Goal: Find specific page/section: Find specific page/section

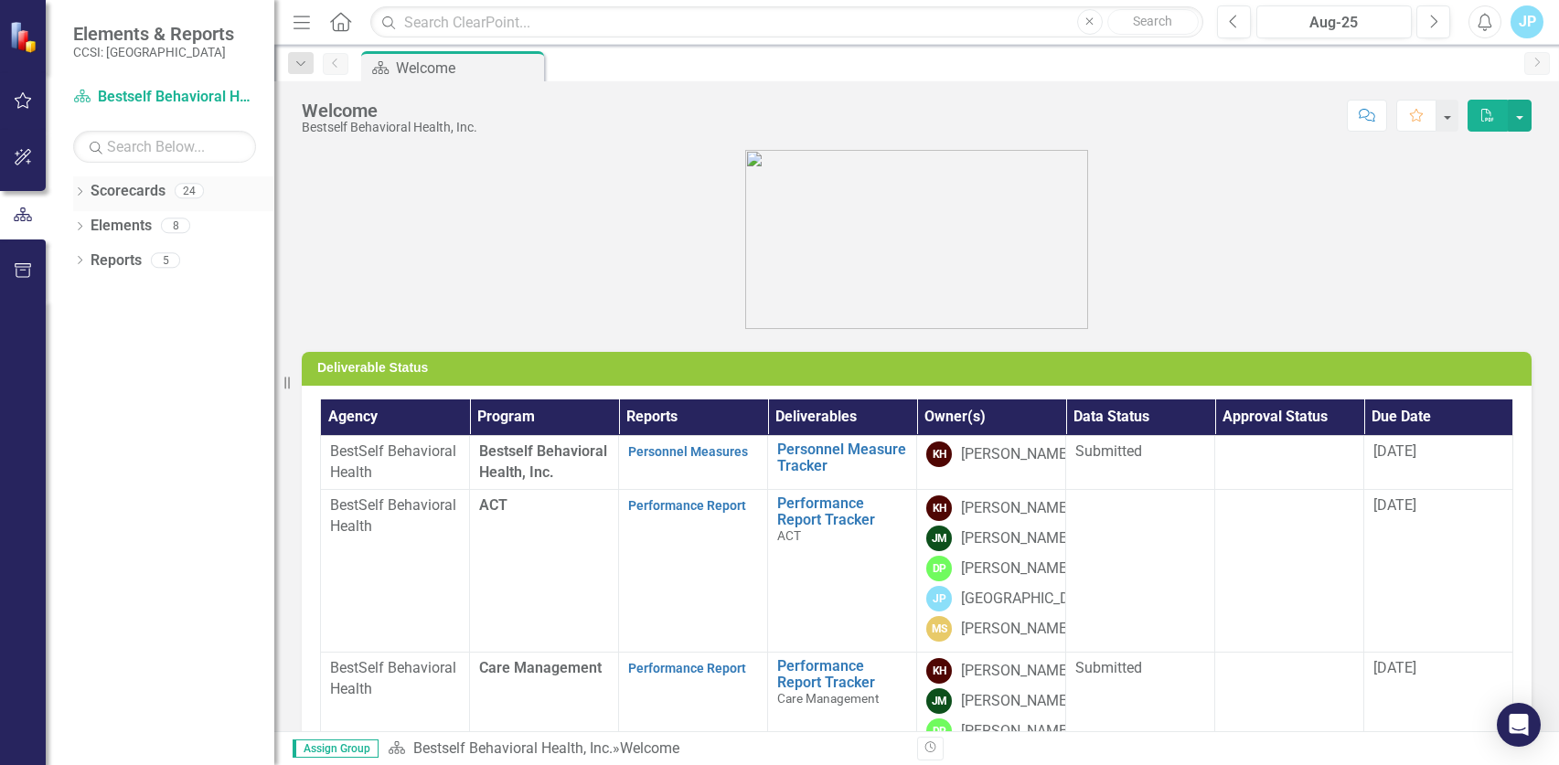
click at [80, 196] on icon "Dropdown" at bounding box center [79, 193] width 13 height 10
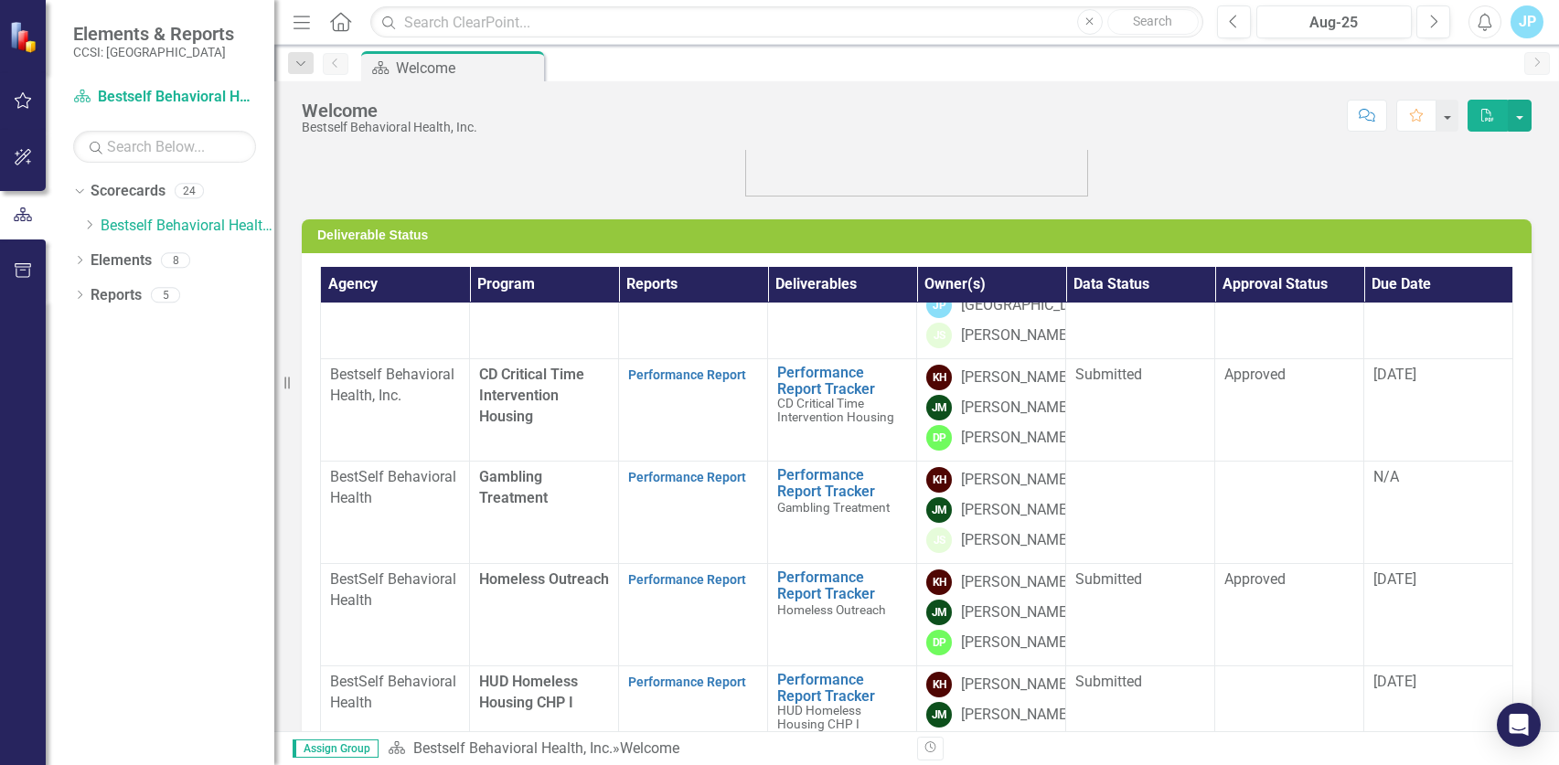
scroll to position [274, 0]
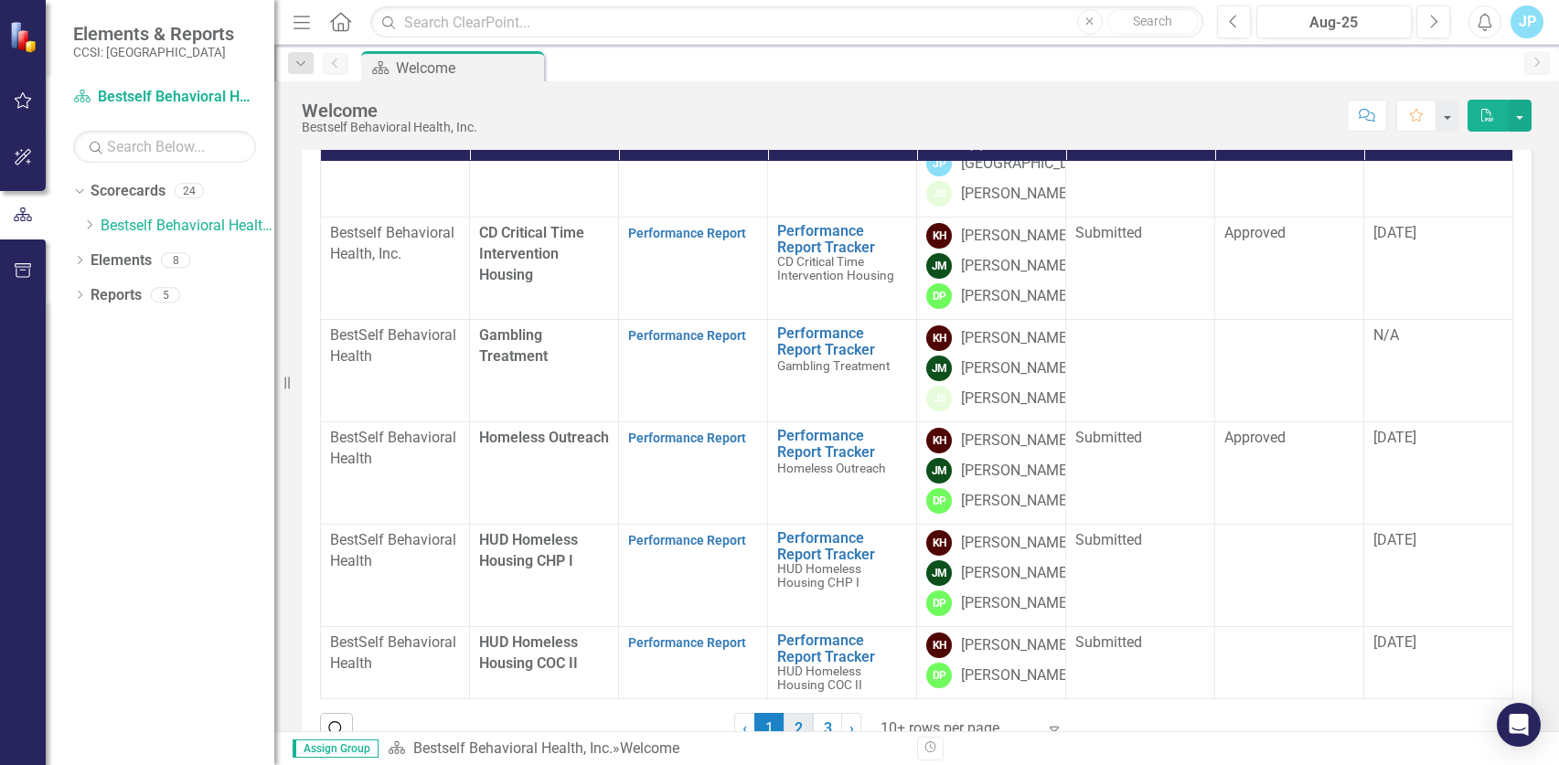
click at [800, 724] on link "2" at bounding box center [798, 728] width 29 height 31
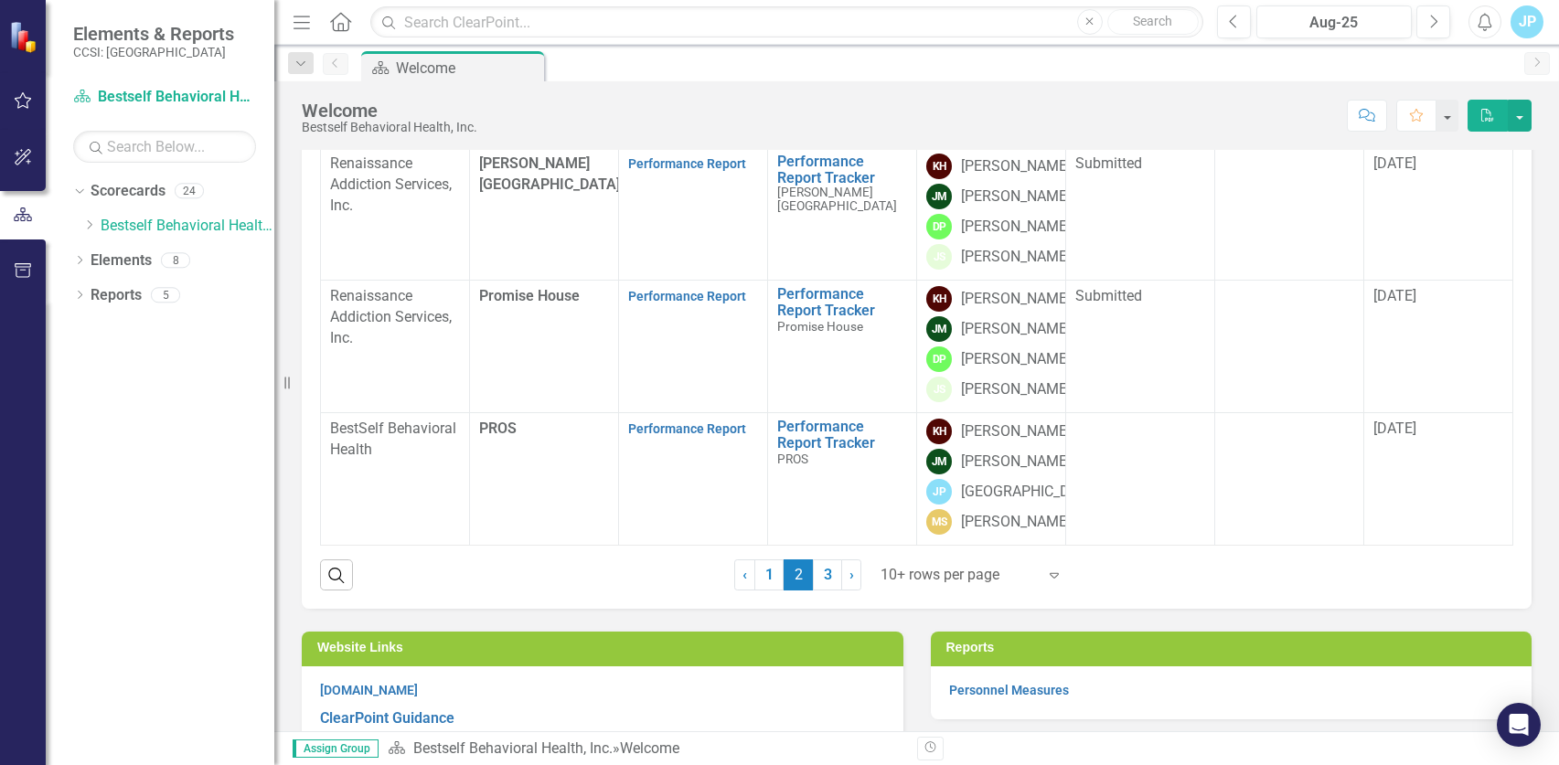
scroll to position [640, 0]
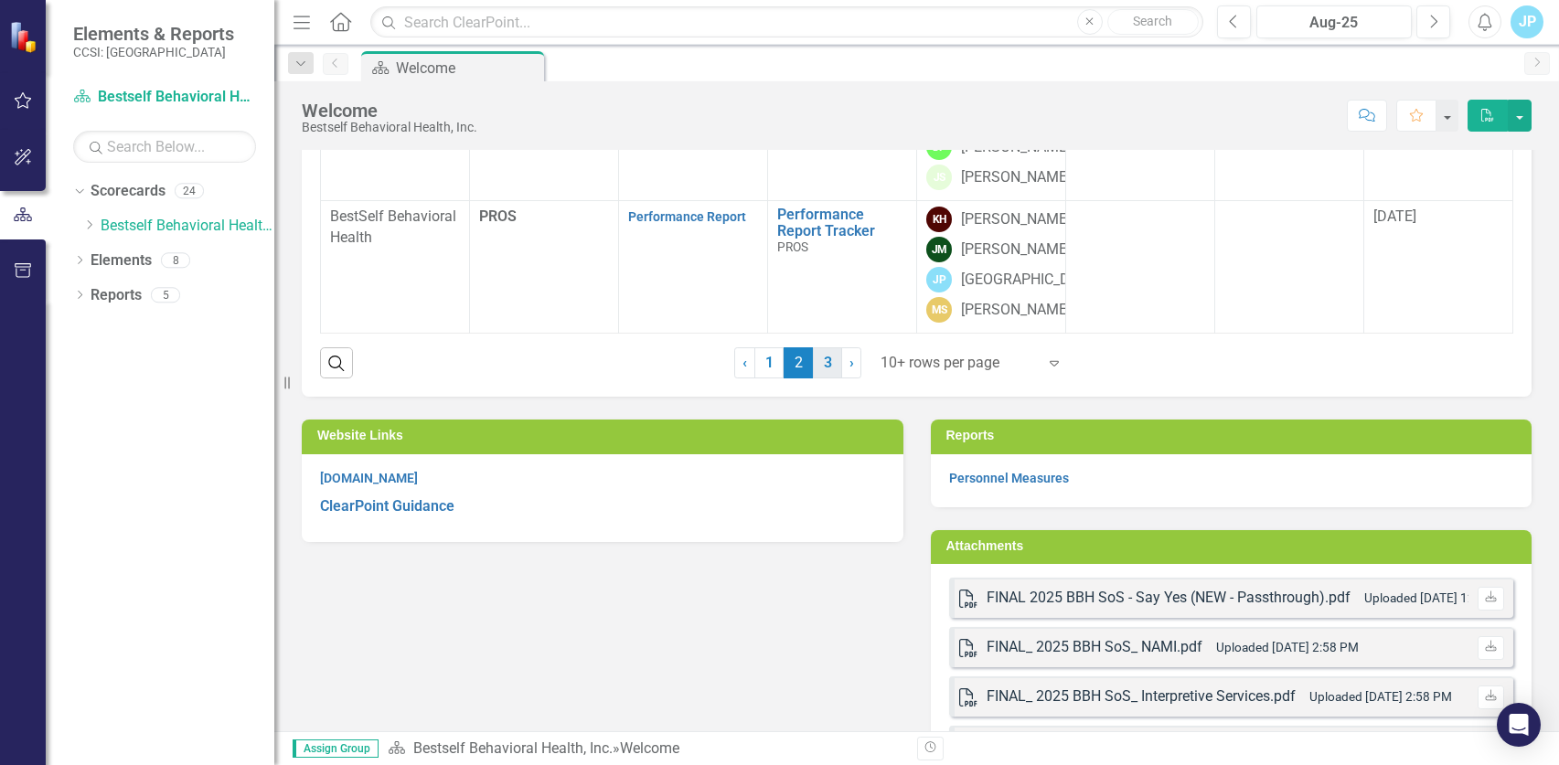
click at [817, 361] on link "3" at bounding box center [827, 362] width 29 height 31
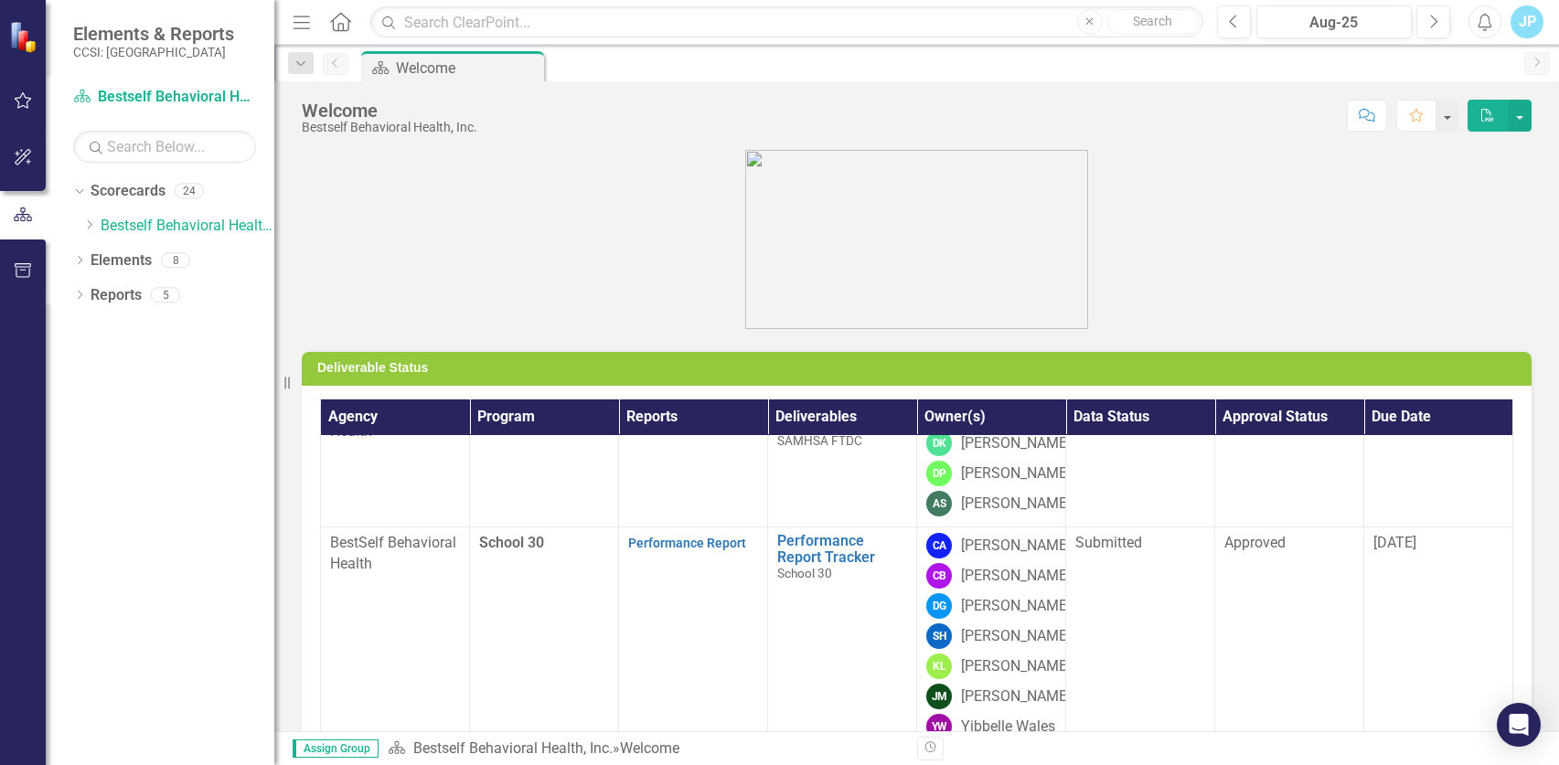
scroll to position [366, 0]
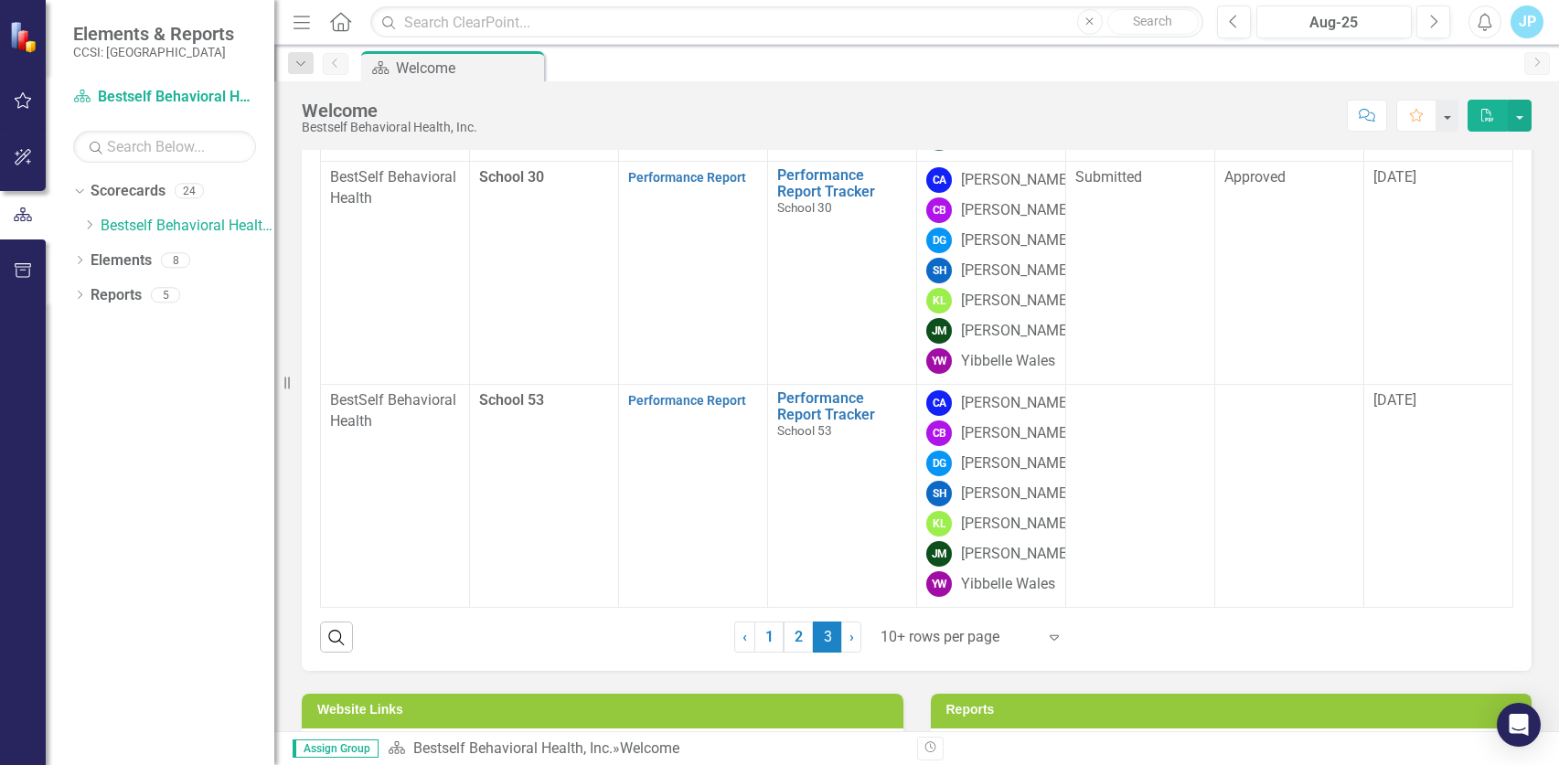
drag, startPoint x: 769, startPoint y: 637, endPoint x: 748, endPoint y: 581, distance: 59.6
click at [767, 637] on link "1" at bounding box center [768, 637] width 29 height 31
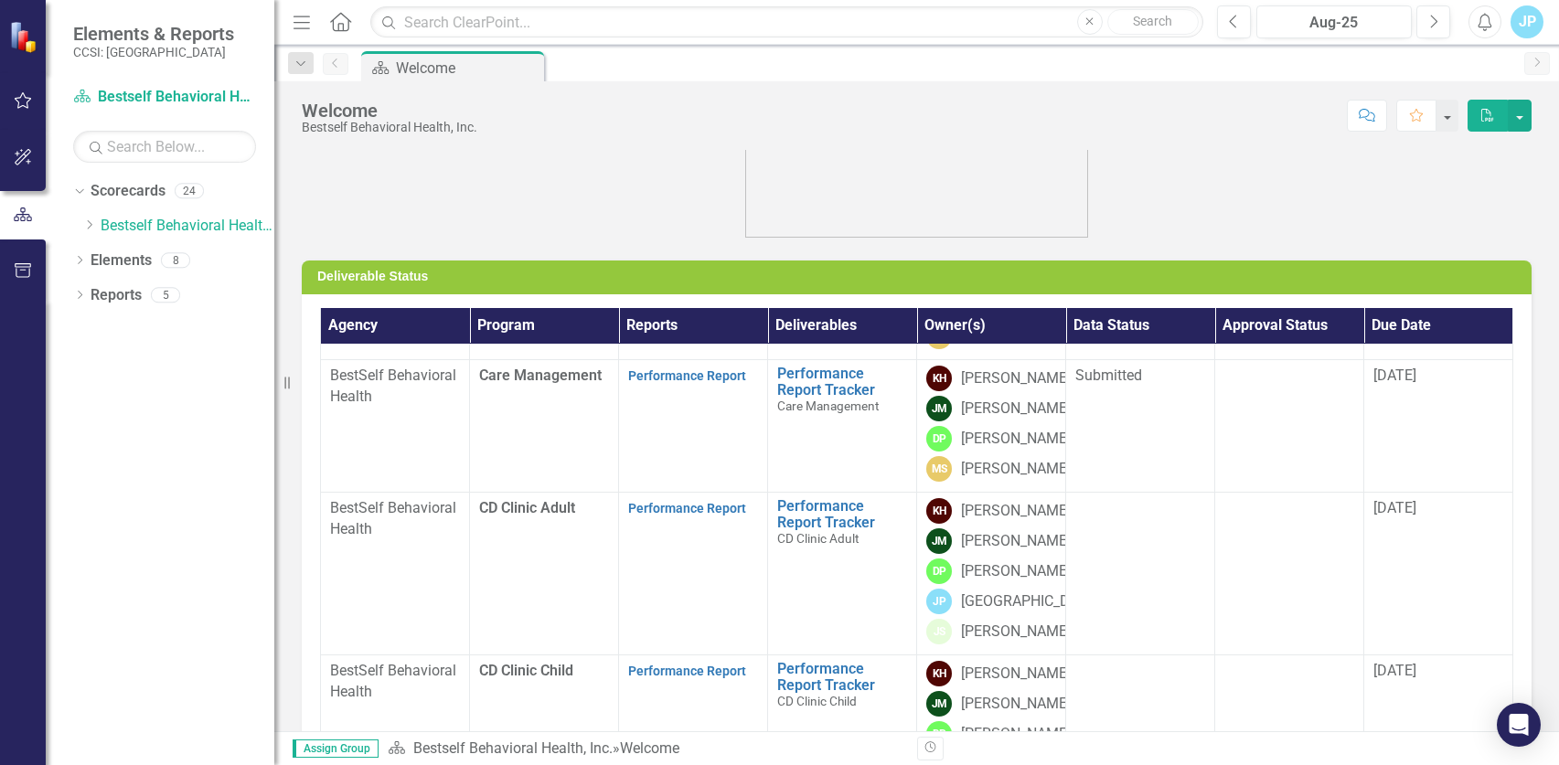
scroll to position [199, 0]
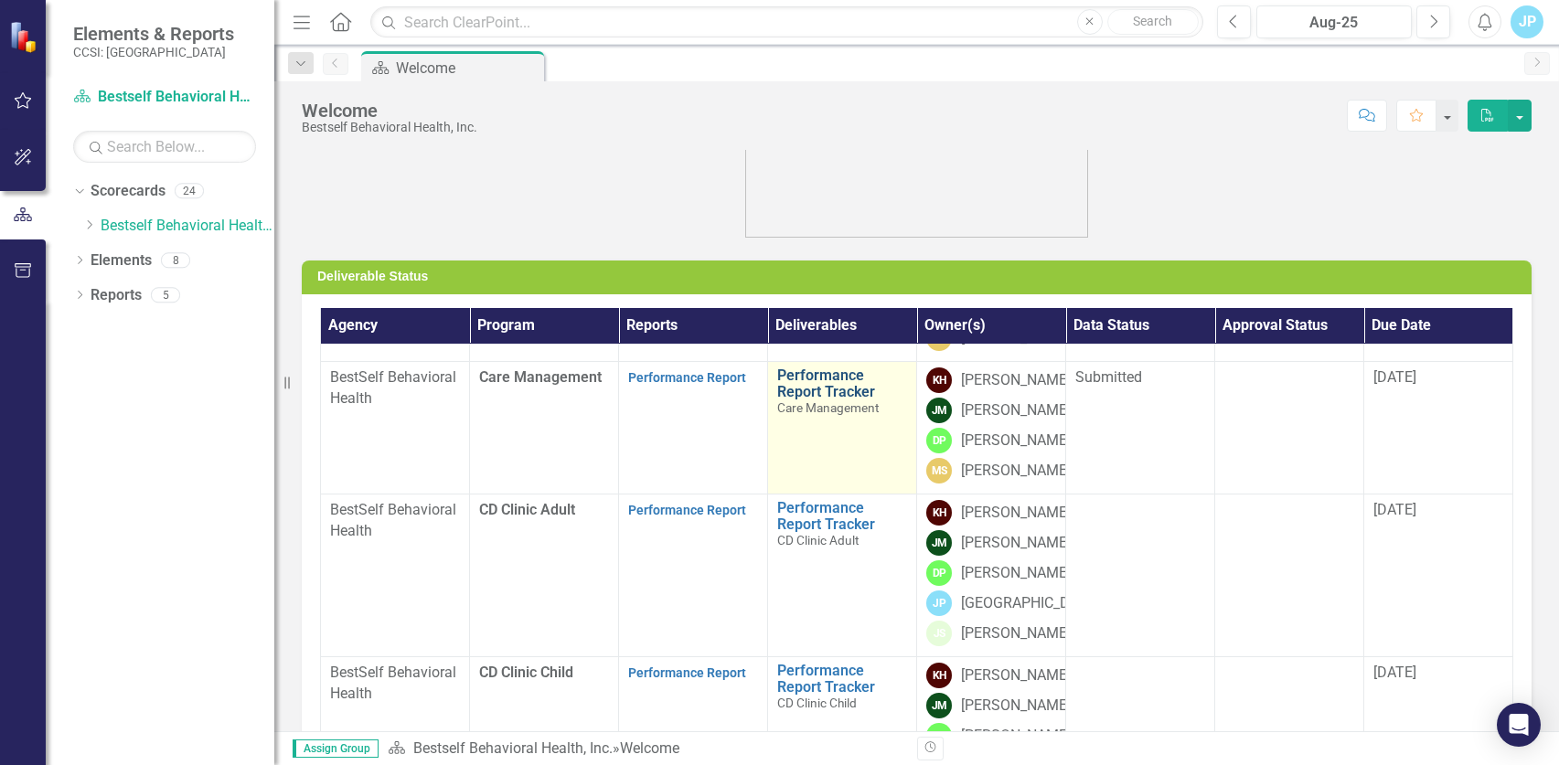
click at [817, 400] on link "Performance Report Tracker" at bounding box center [842, 384] width 130 height 32
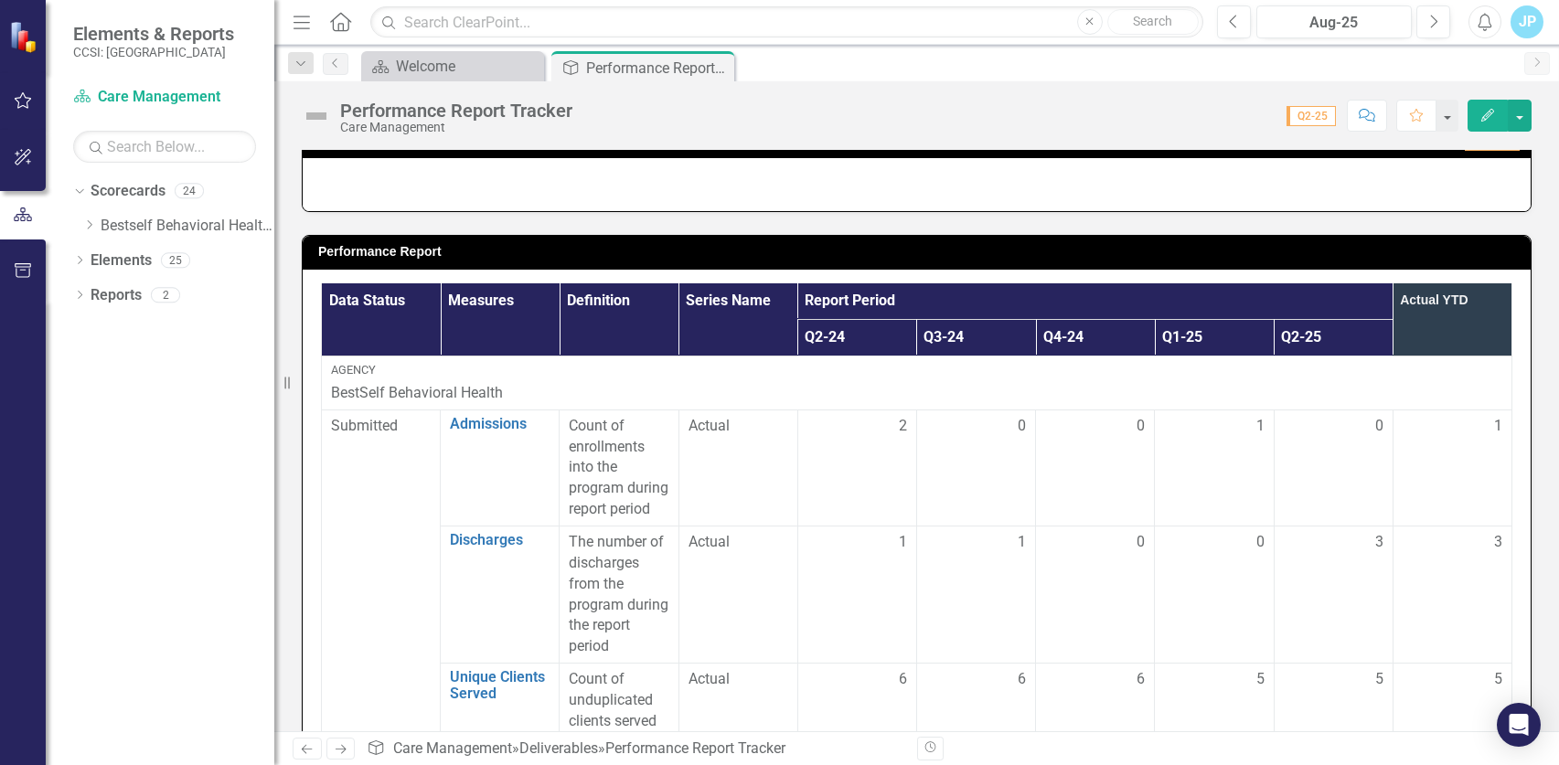
scroll to position [366, 0]
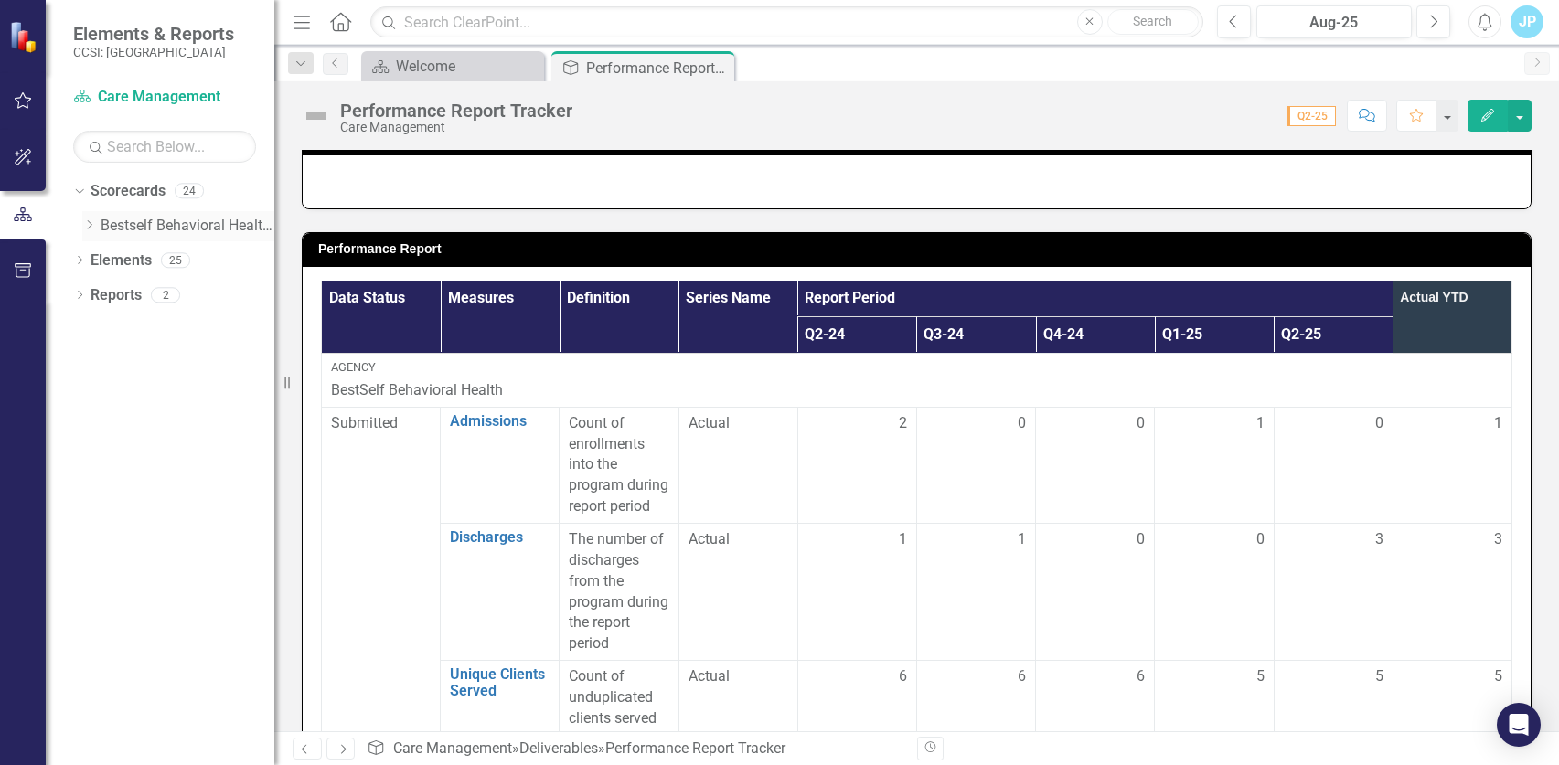
click at [99, 224] on div "Dropdown" at bounding box center [91, 227] width 18 height 16
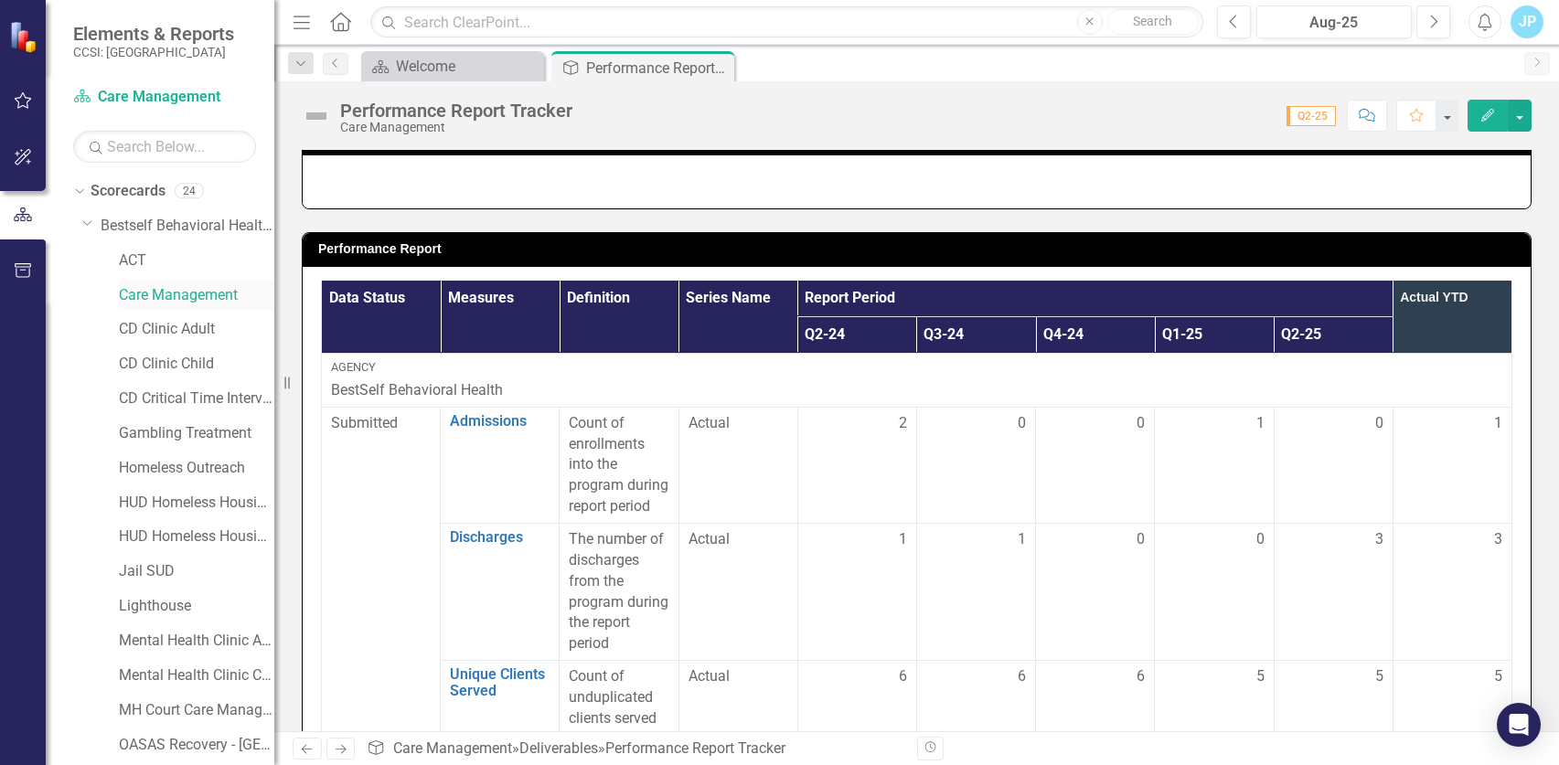
click at [173, 297] on link "Care Management" at bounding box center [196, 295] width 155 height 21
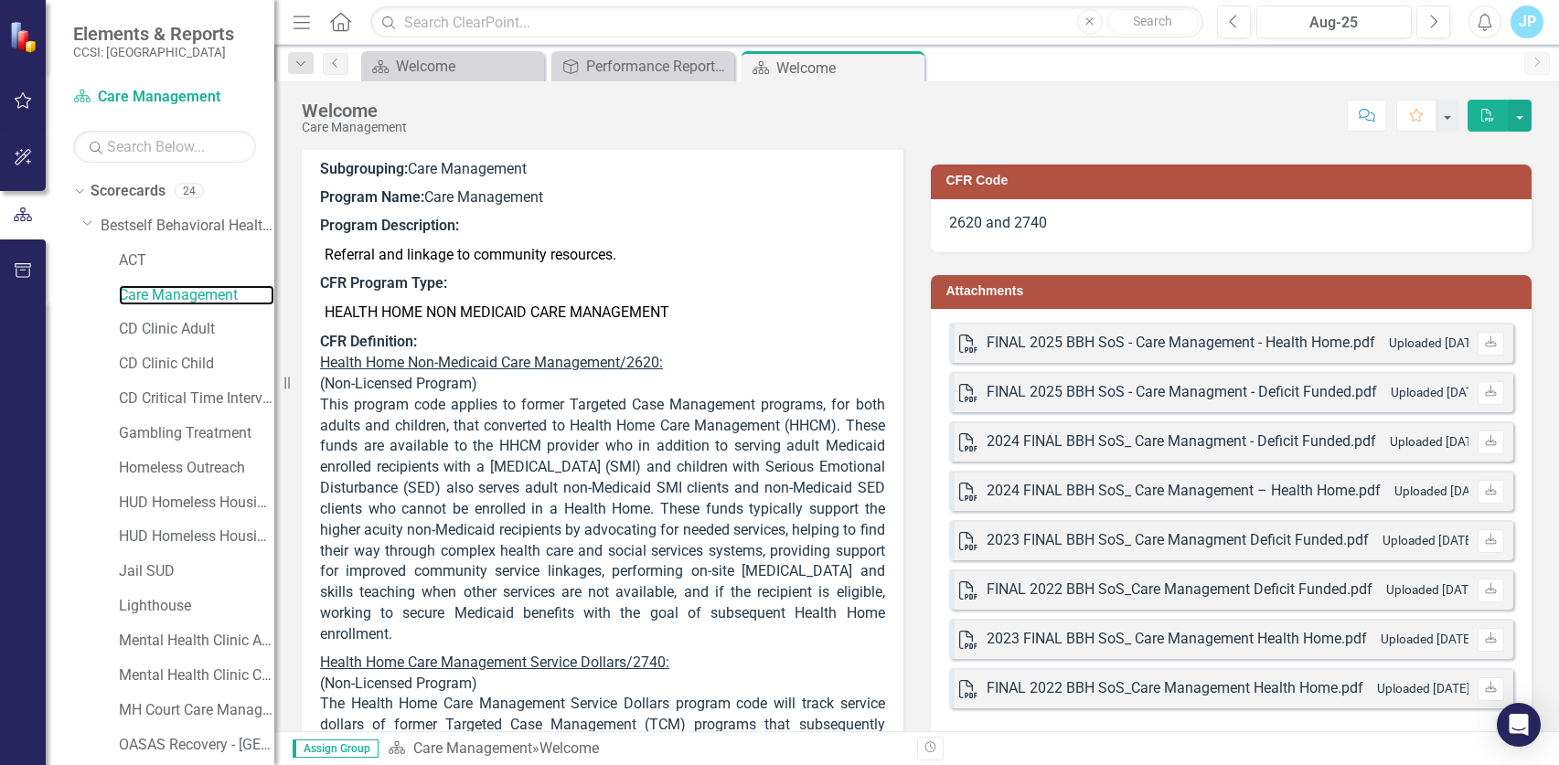
scroll to position [183, 0]
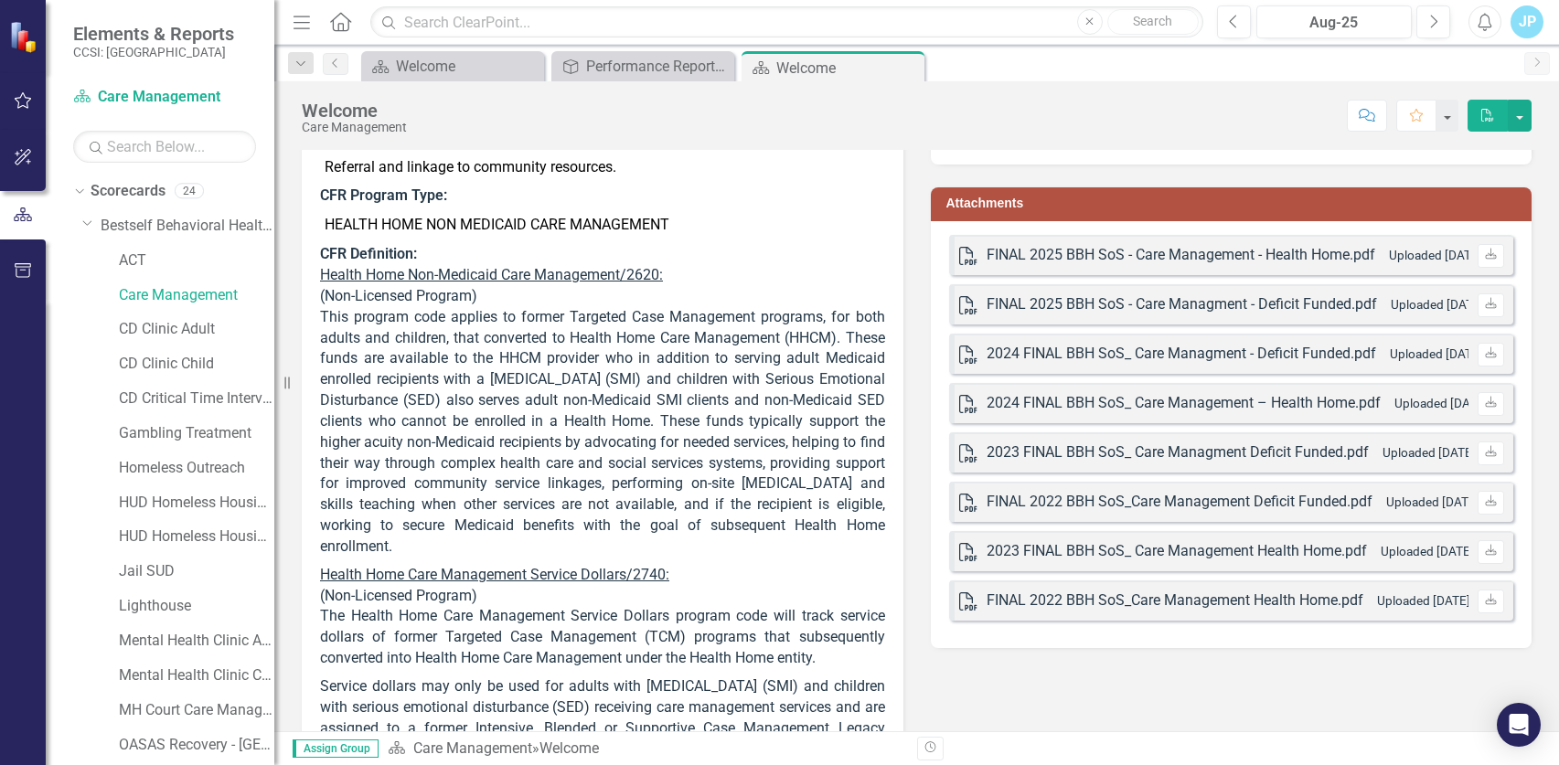
click at [535, 500] on span "This program code applies to former Targeted Case Management programs, for both…" at bounding box center [602, 431] width 565 height 247
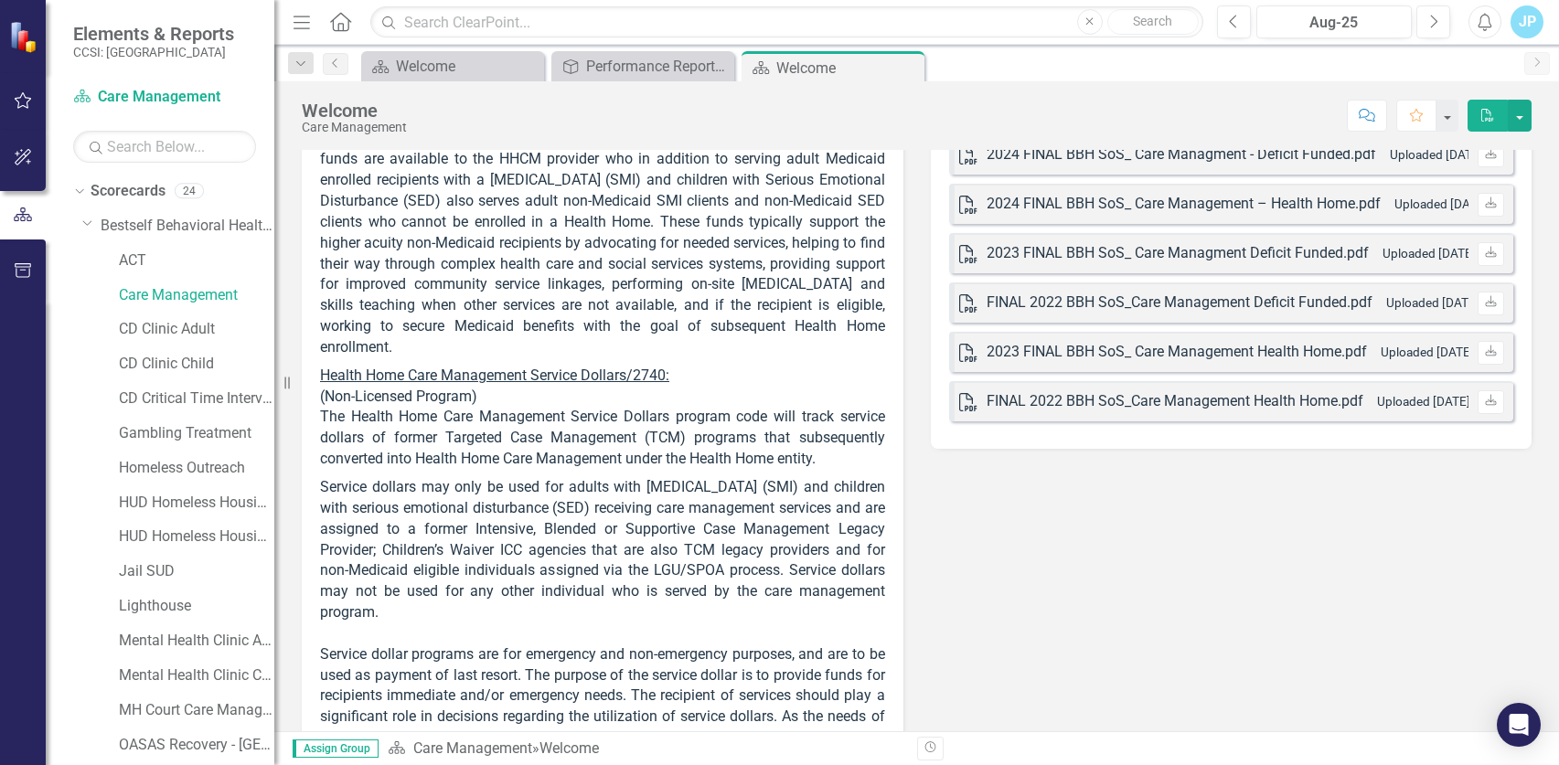
scroll to position [366, 0]
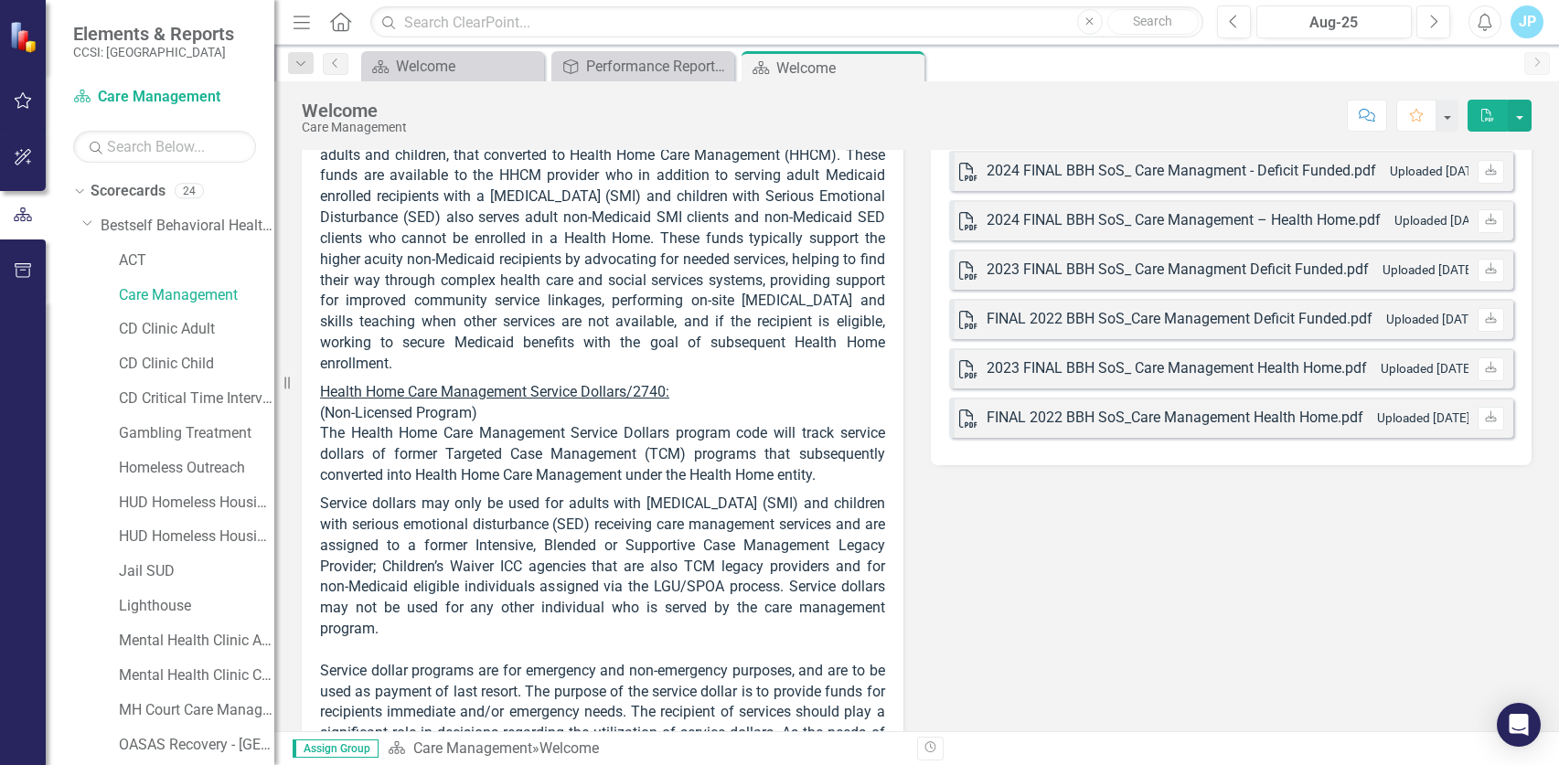
click at [478, 390] on u "Health Home Care Management Service Dollars/2740:" at bounding box center [494, 391] width 349 height 17
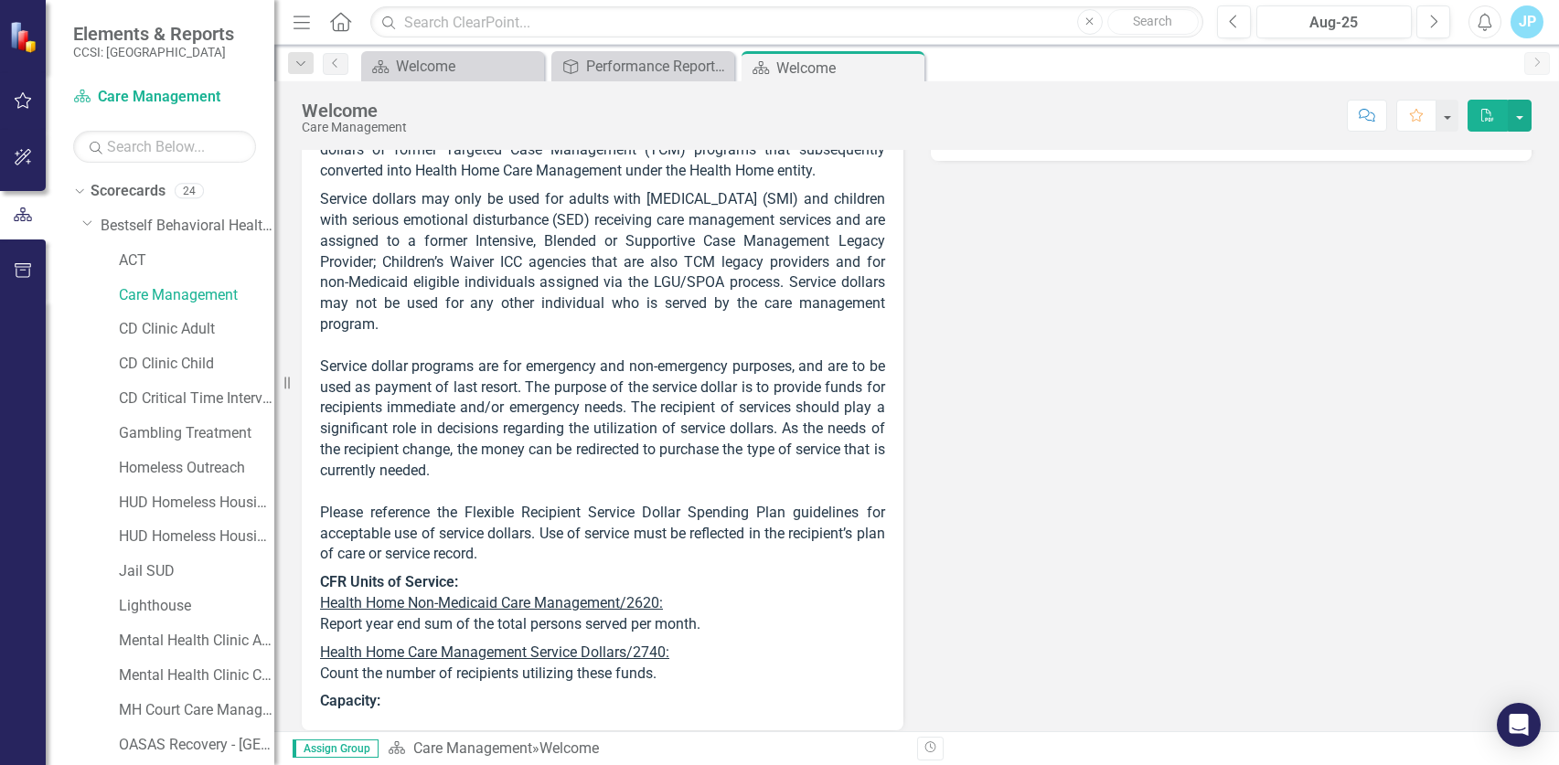
scroll to position [640, 0]
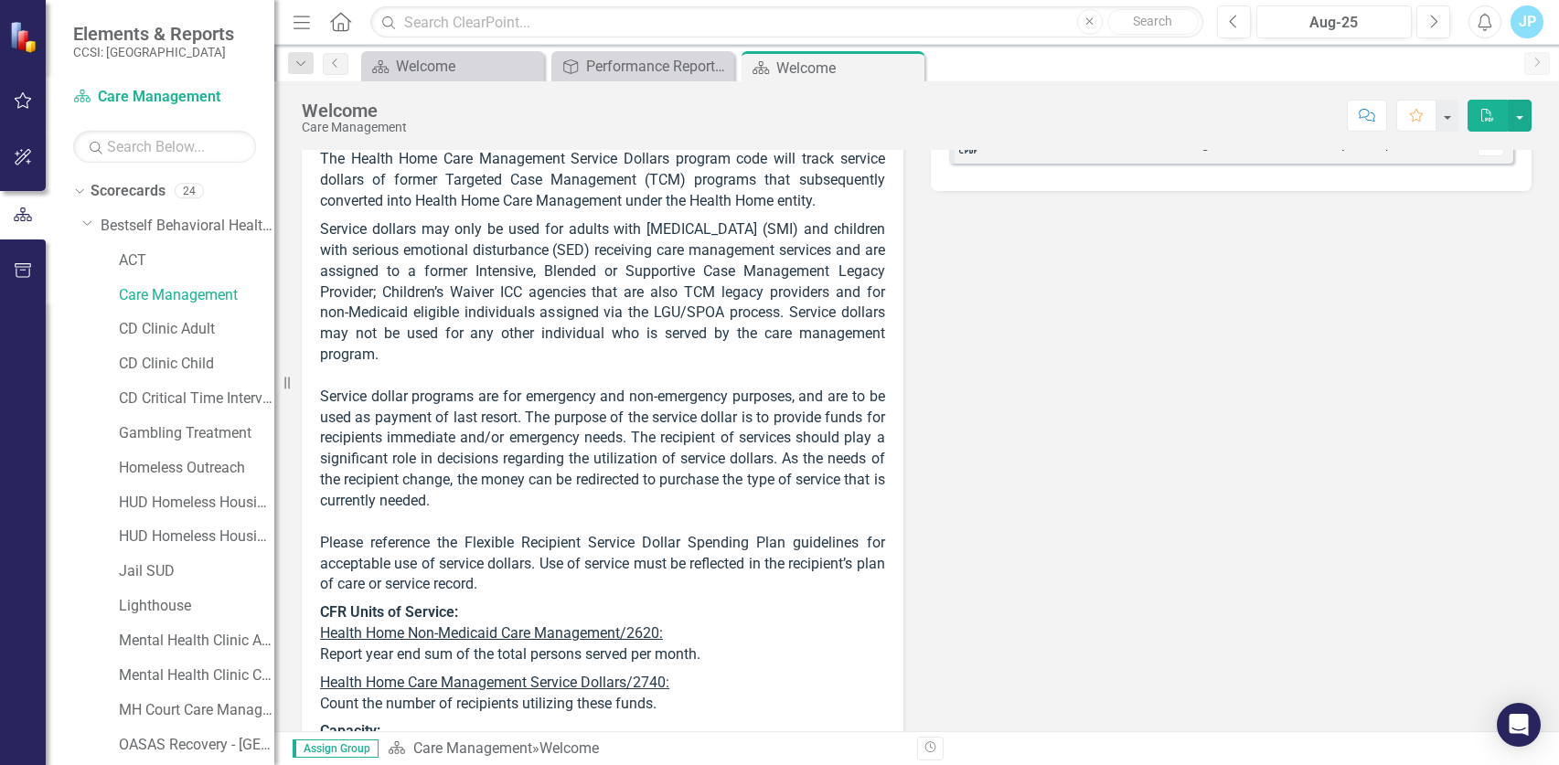
click at [603, 493] on p "Service dollars may only be used for adults with [MEDICAL_DATA] (SMI) and child…" at bounding box center [602, 407] width 565 height 383
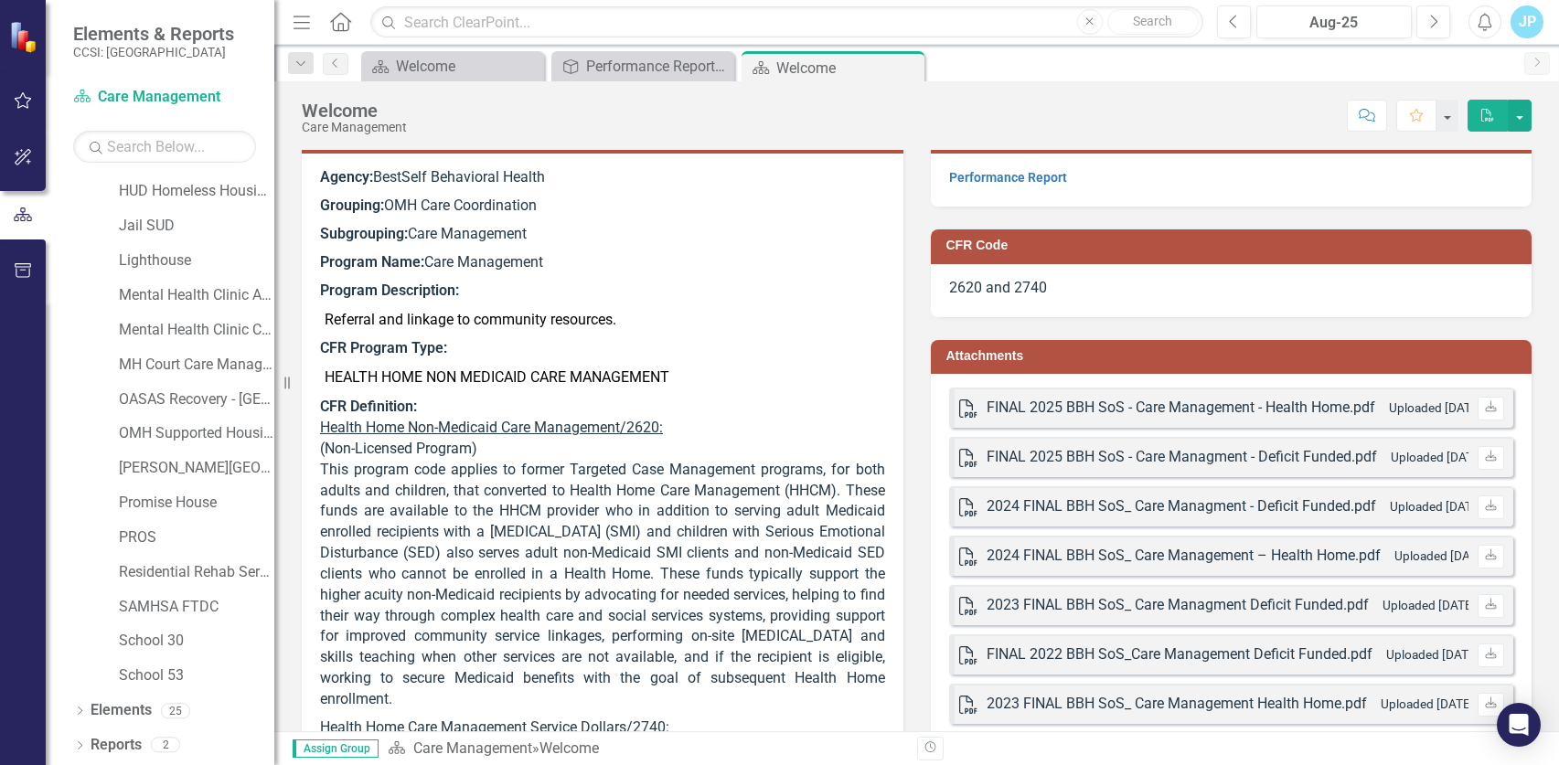
scroll to position [0, 0]
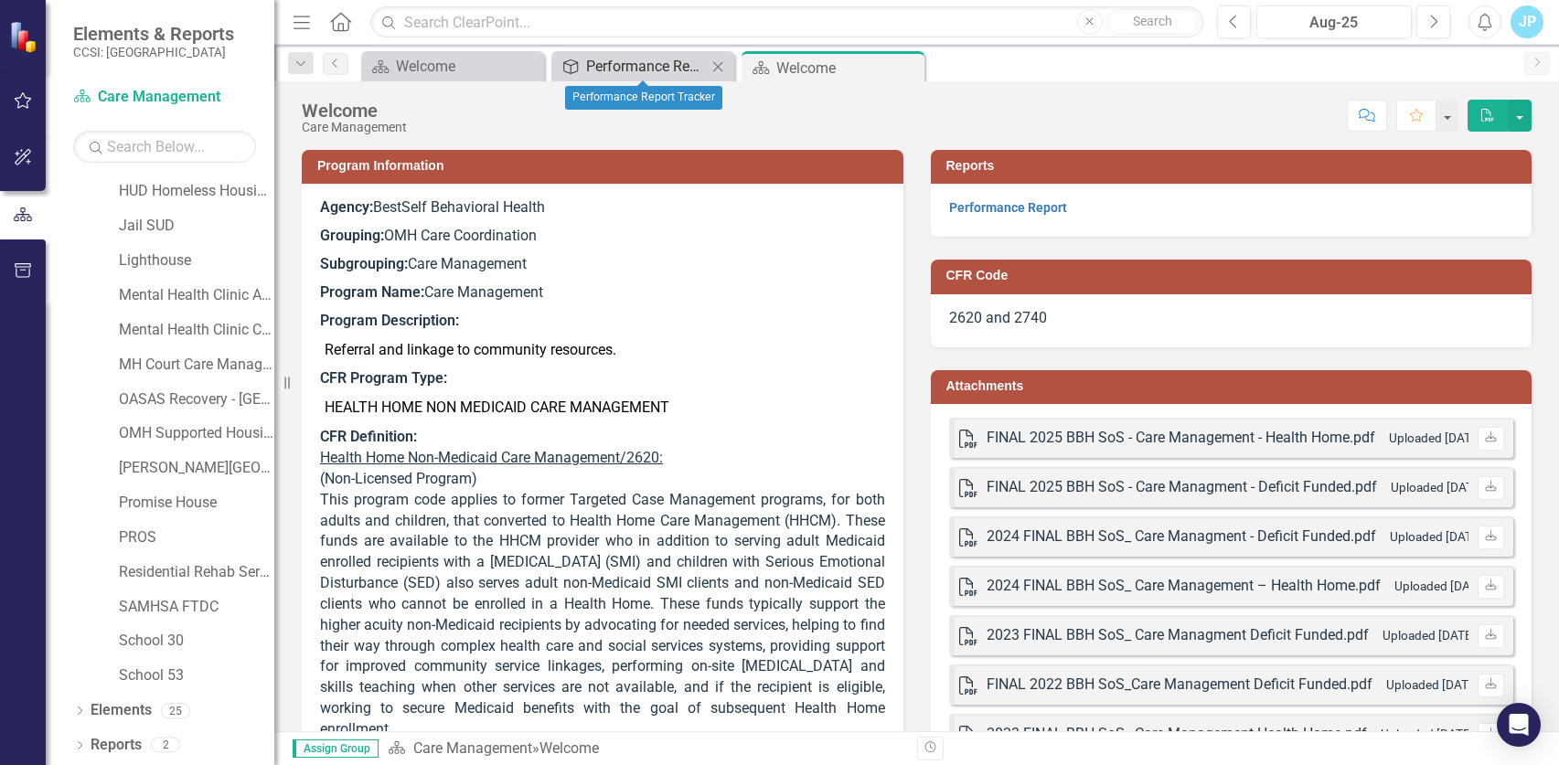
click at [620, 60] on div "Performance Report Tracker" at bounding box center [646, 66] width 121 height 23
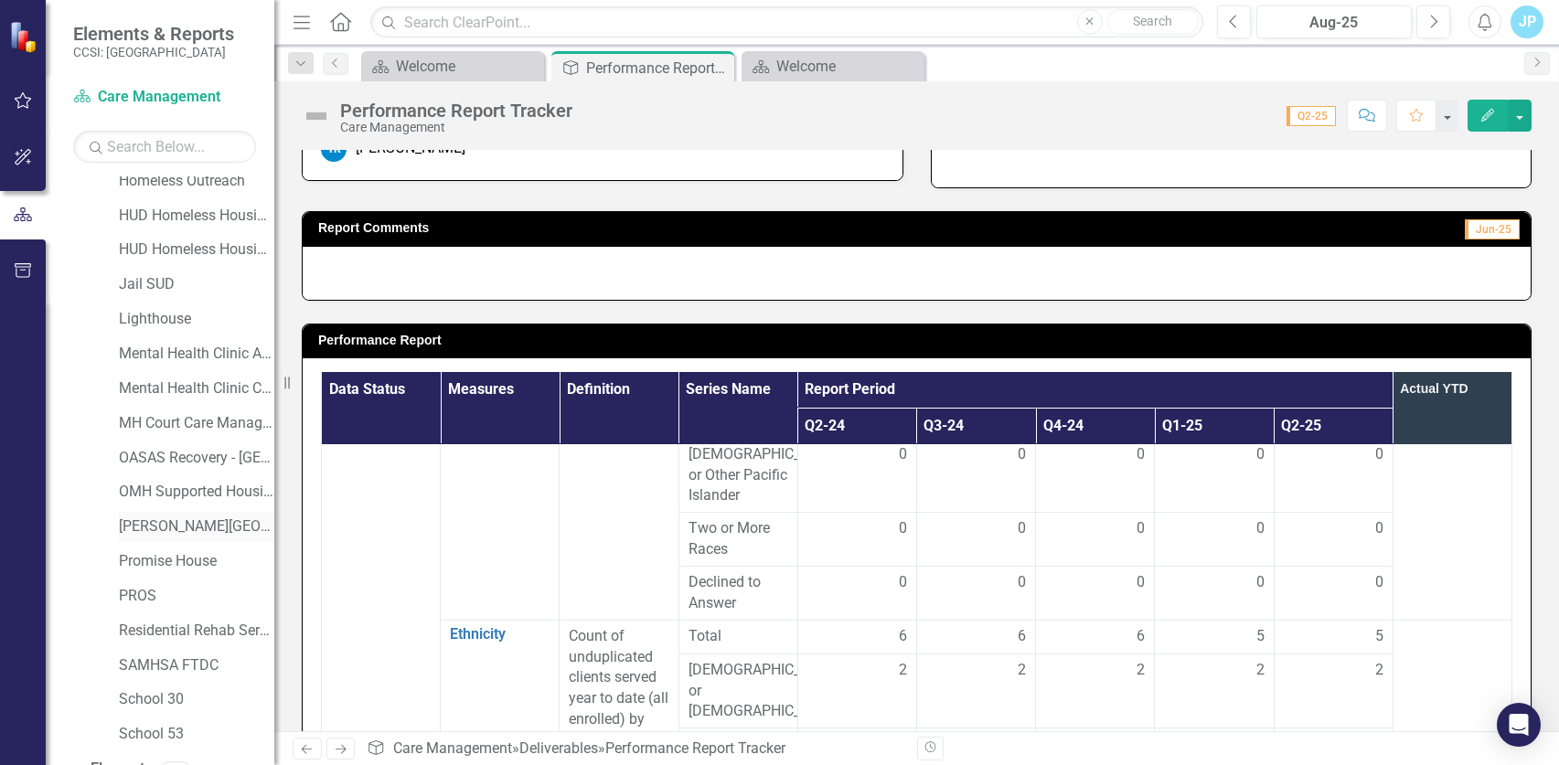
scroll to position [163, 0]
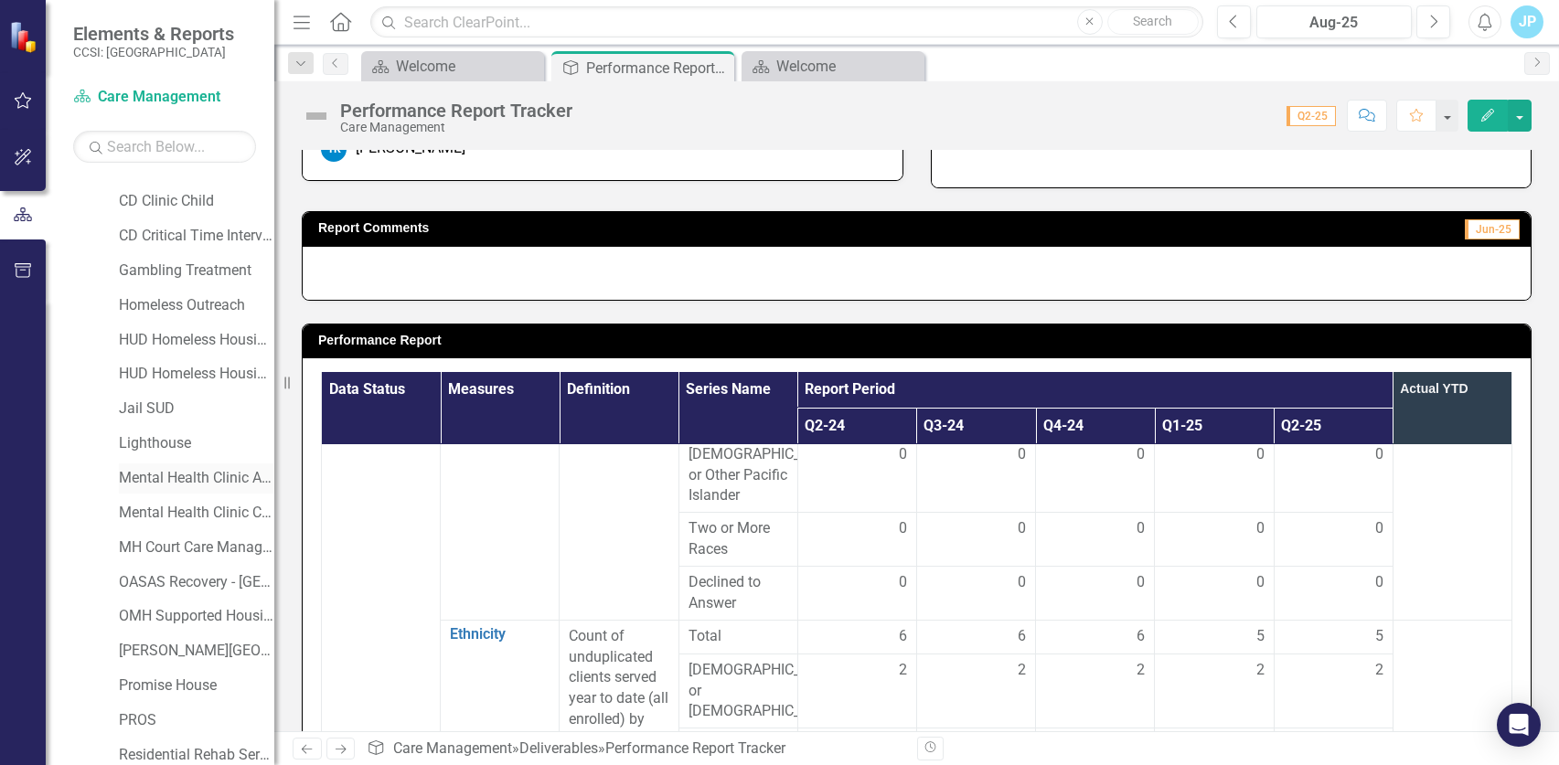
click at [172, 481] on link "Mental Health Clinic Adult" at bounding box center [196, 478] width 155 height 21
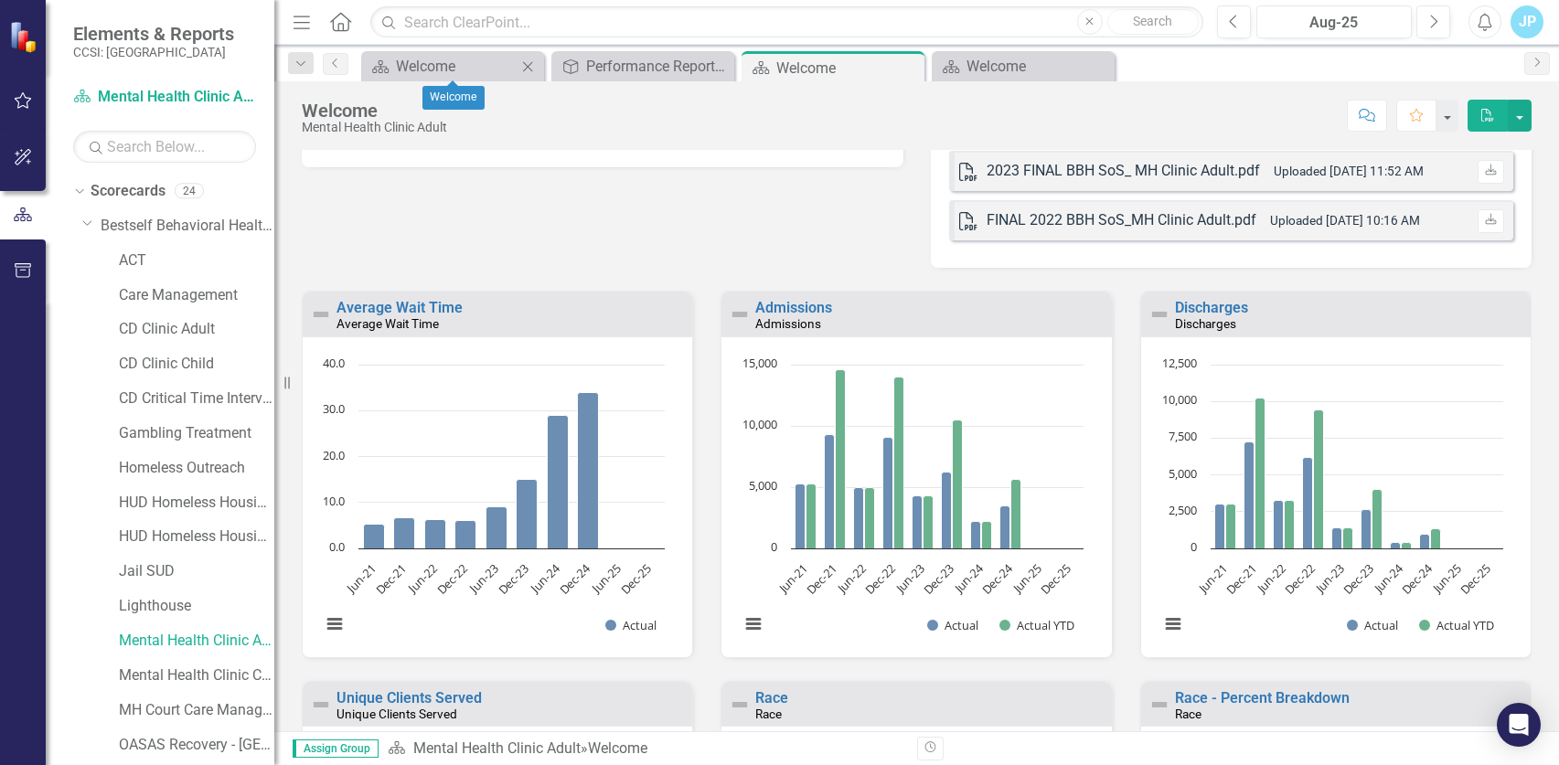
click at [526, 69] on icon "Close" at bounding box center [527, 66] width 18 height 15
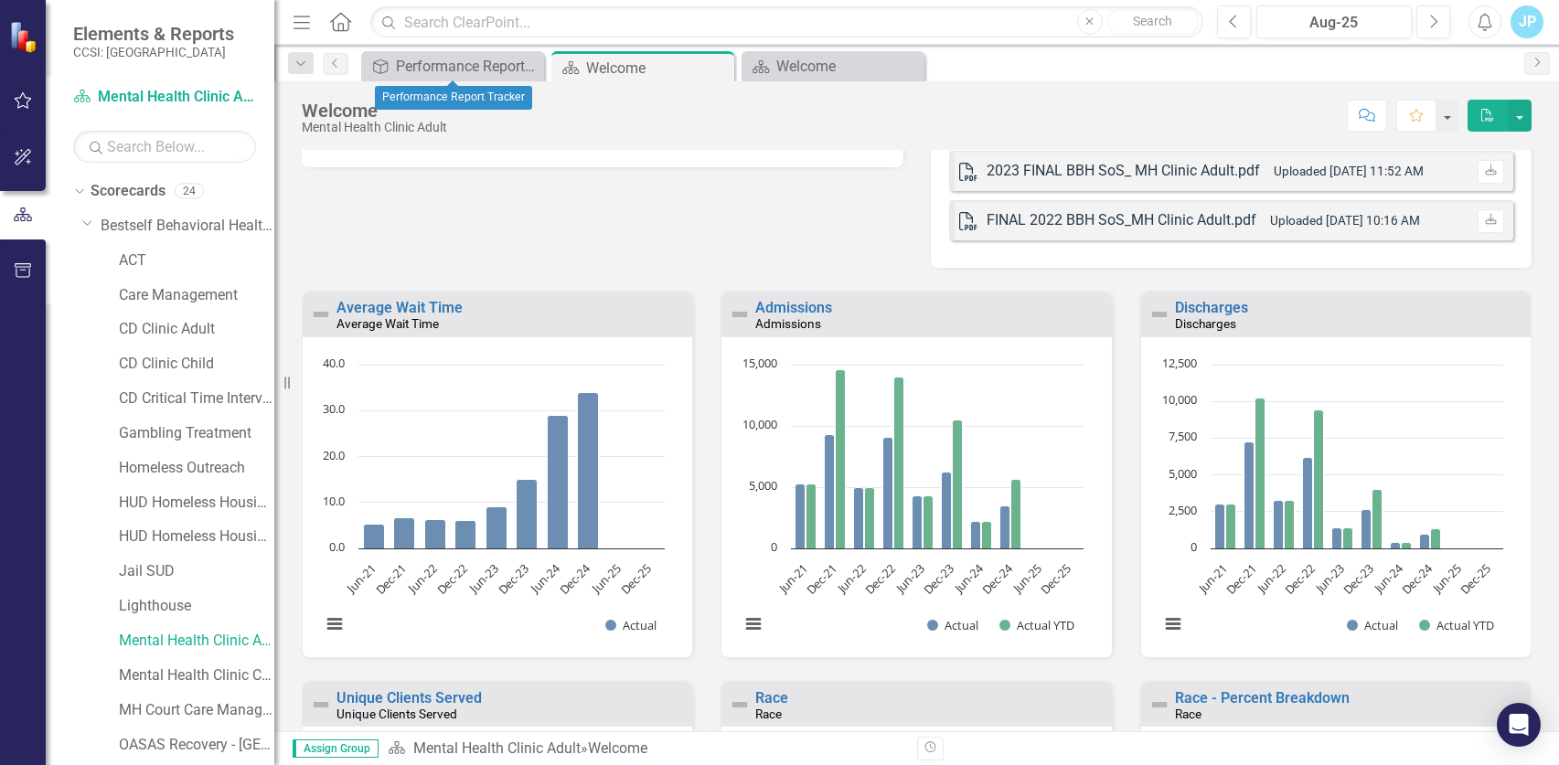
click at [0, 0] on icon "Close" at bounding box center [0, 0] width 0 height 0
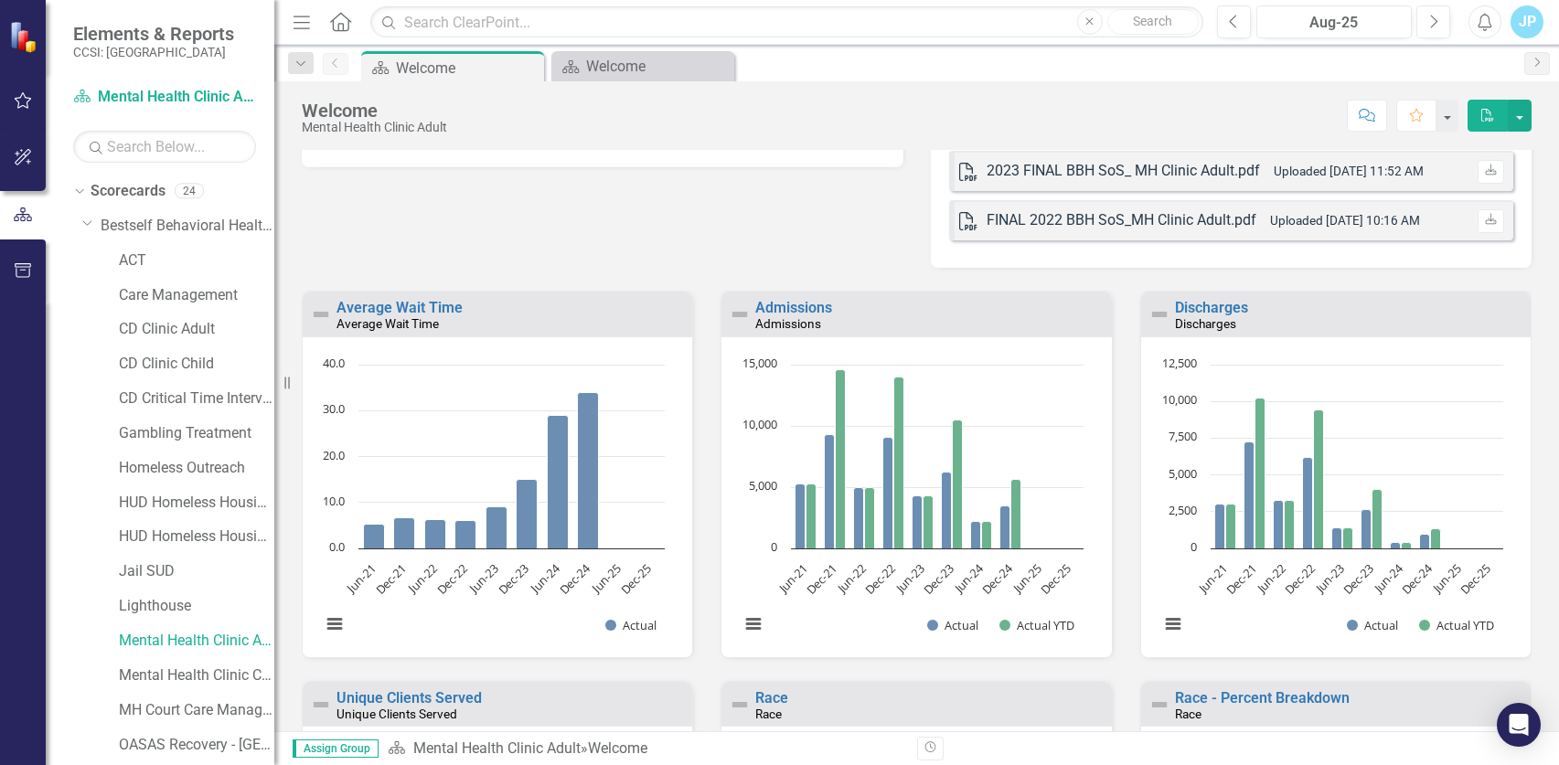
click at [0, 0] on icon "Close" at bounding box center [0, 0] width 0 height 0
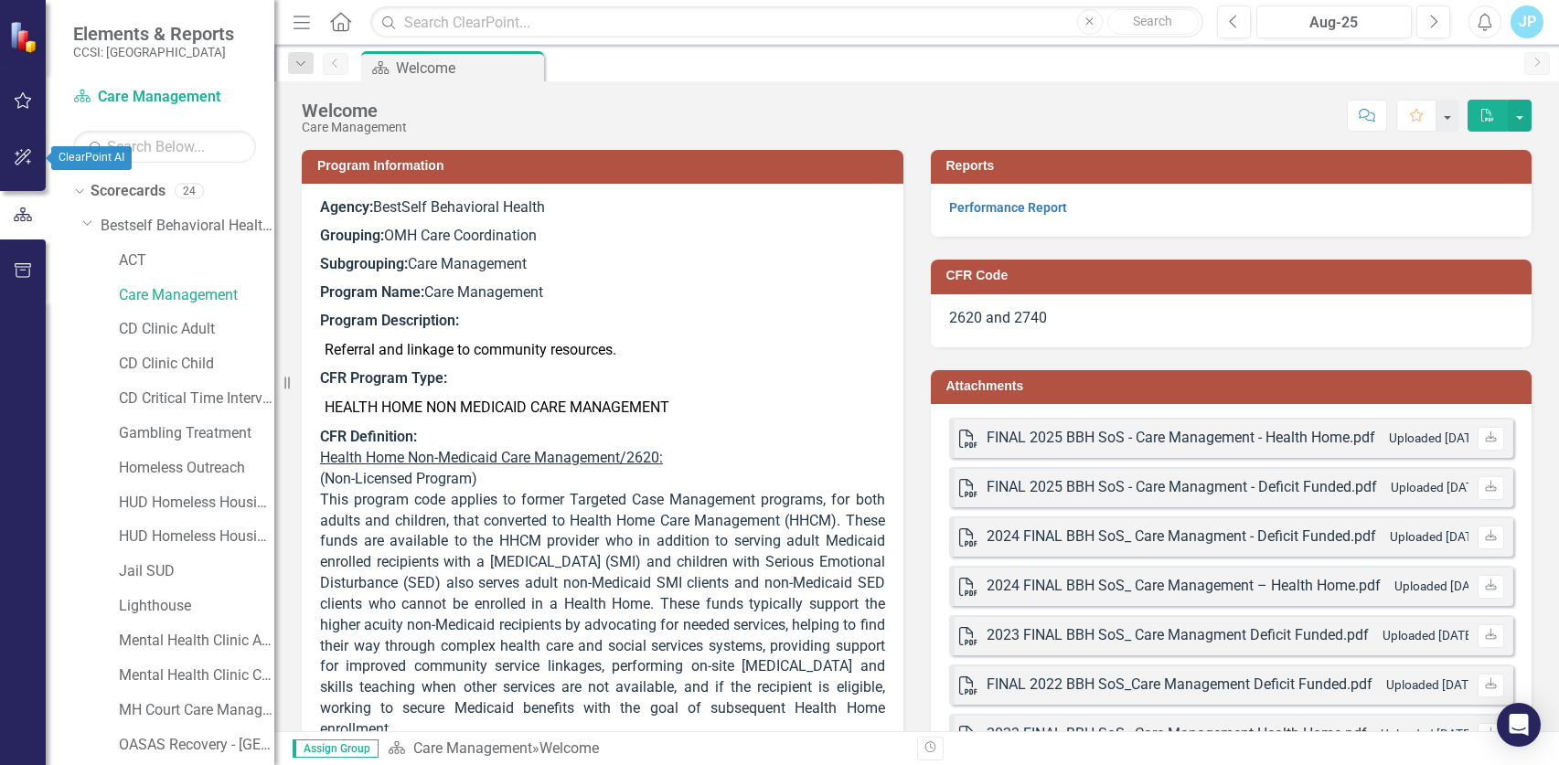
click at [31, 157] on icon "button" at bounding box center [23, 157] width 19 height 15
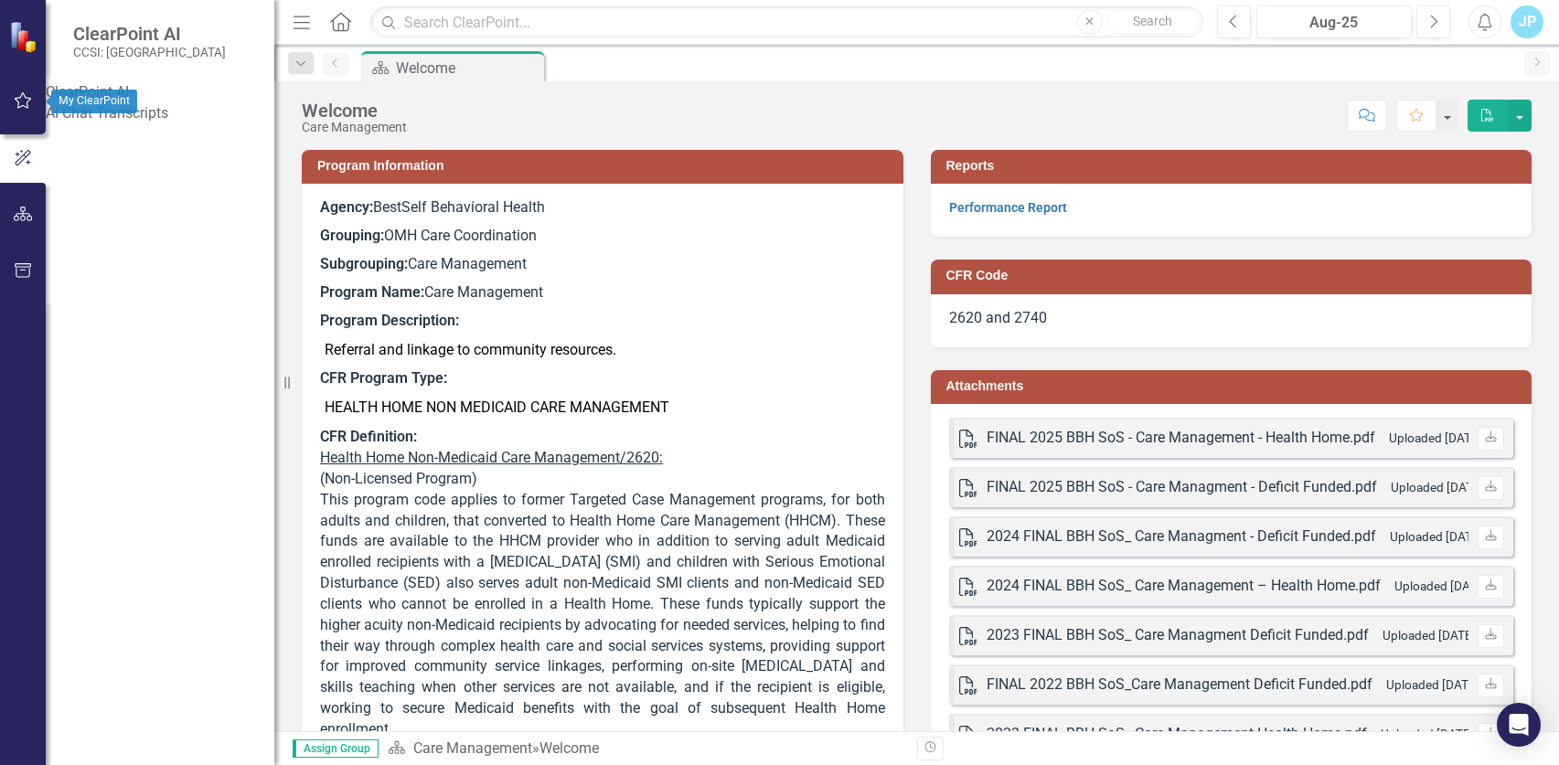
click at [27, 108] on icon "button" at bounding box center [23, 100] width 17 height 16
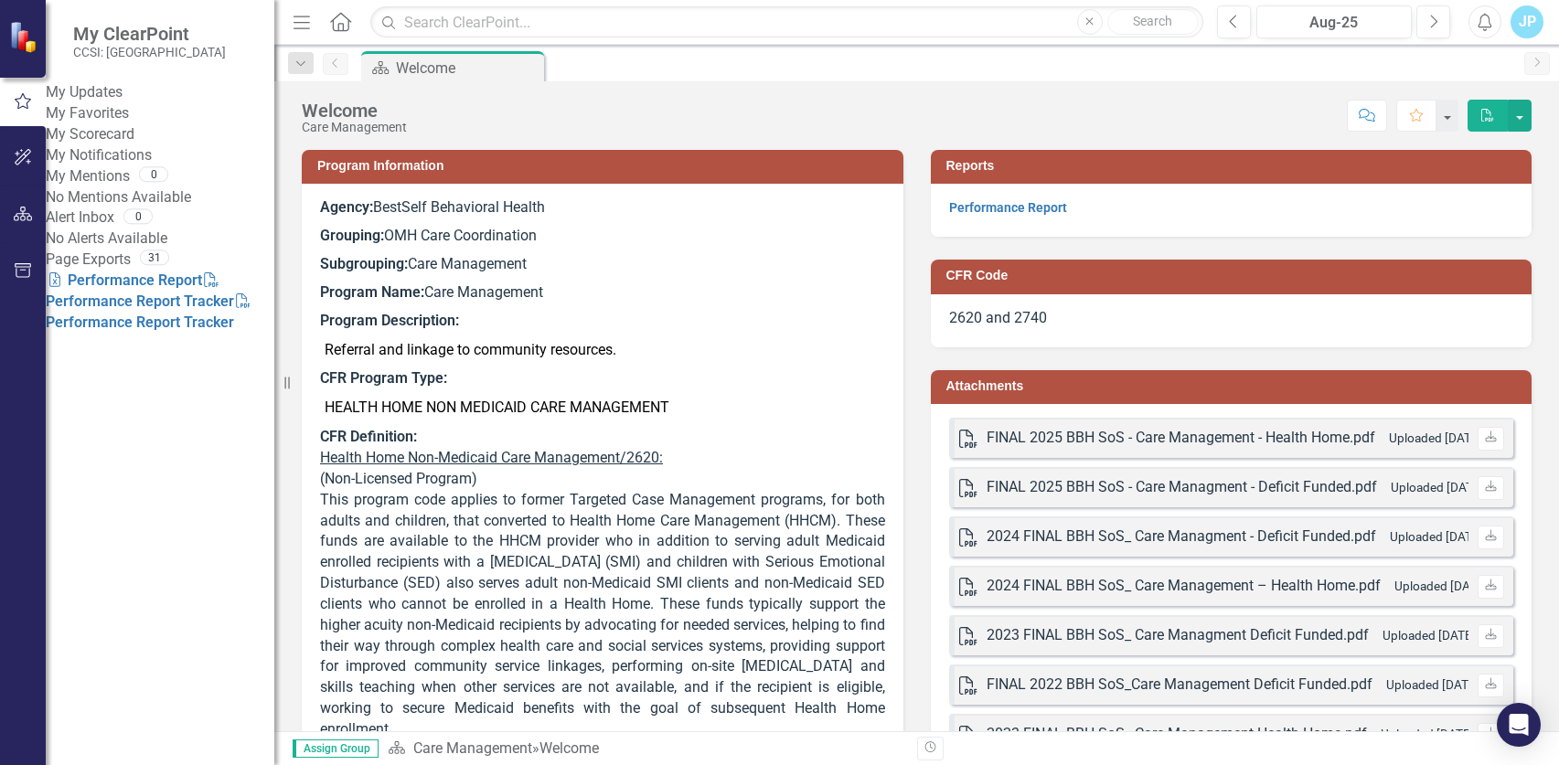
click at [748, 93] on div "Welcome Care Management Score: N/A Aug-25 Completed Comment Favorite PDF" at bounding box center [916, 108] width 1285 height 55
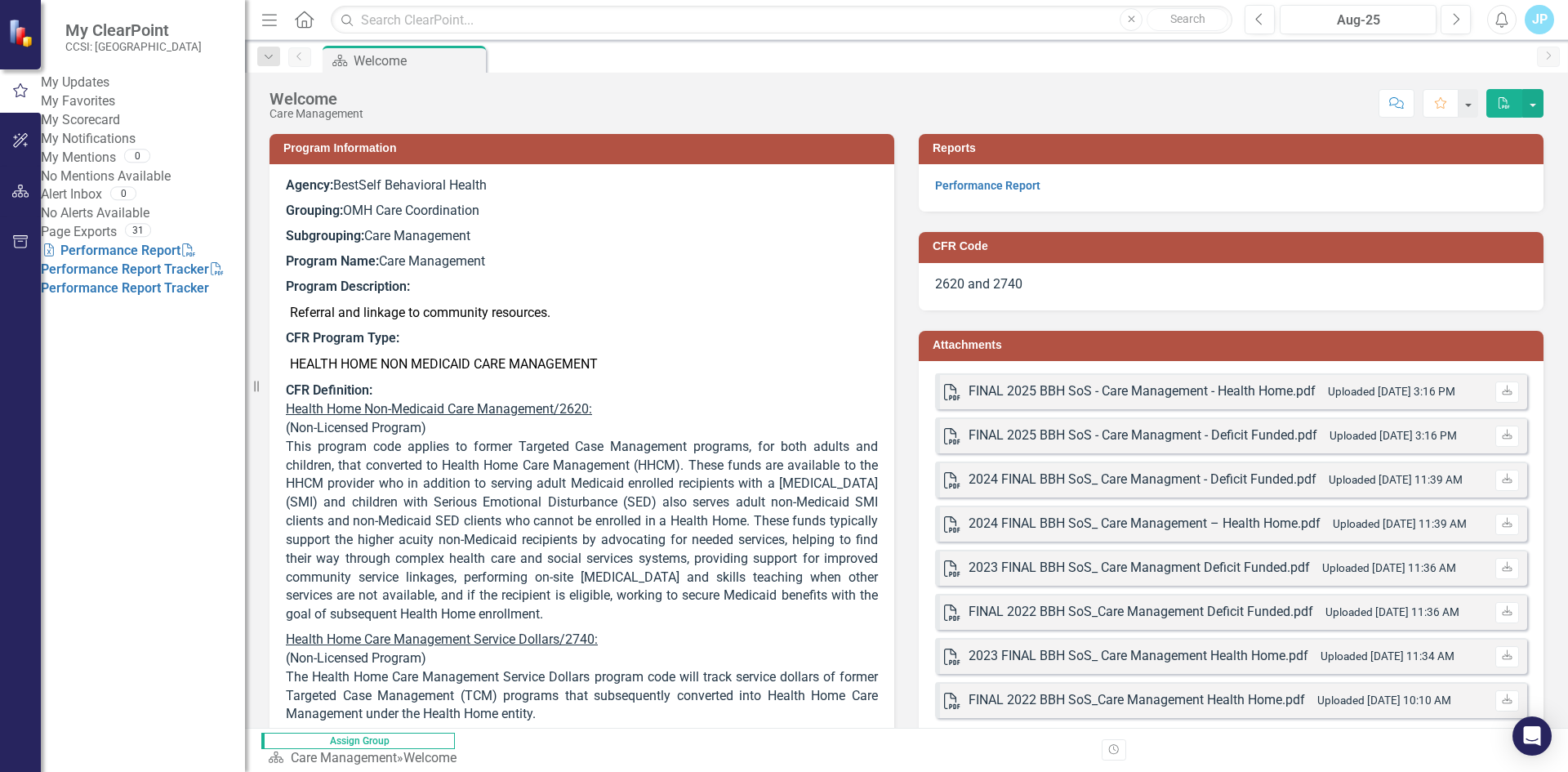
click at [19, 153] on button "button" at bounding box center [21, 141] width 37 height 34
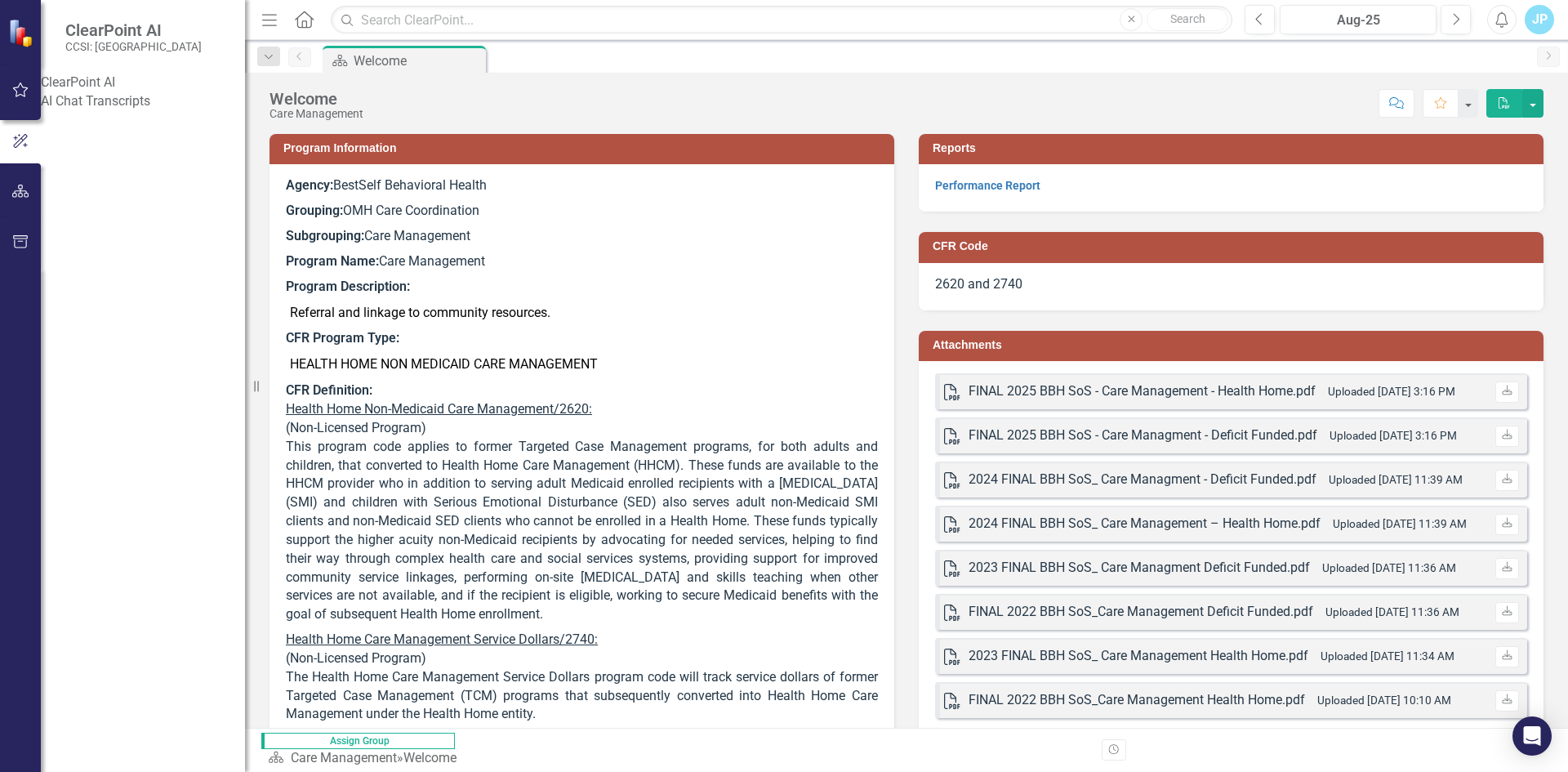
click at [21, 197] on icon "button" at bounding box center [21, 191] width 17 height 13
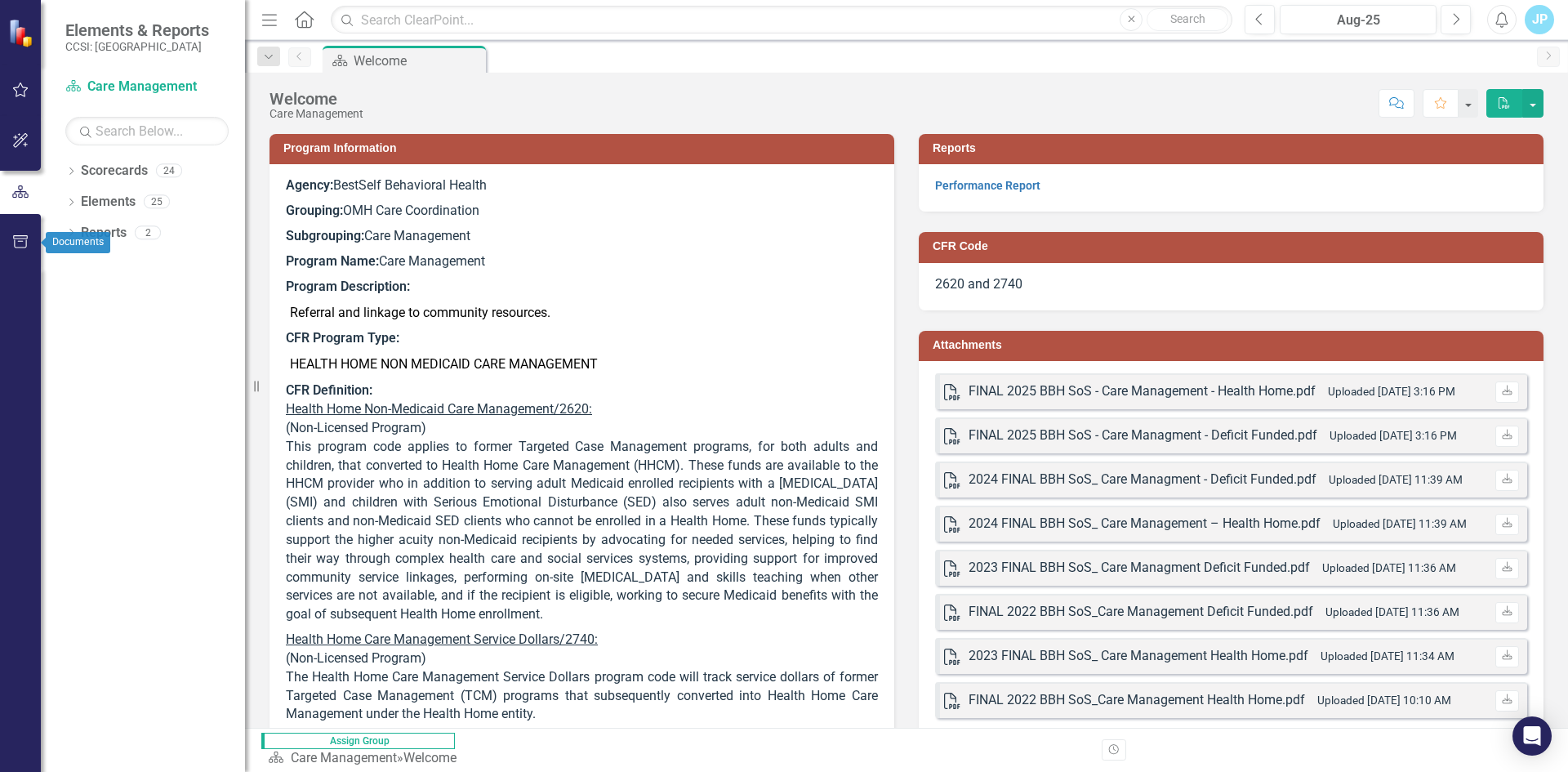
click at [21, 247] on icon "button" at bounding box center [21, 241] width 17 height 13
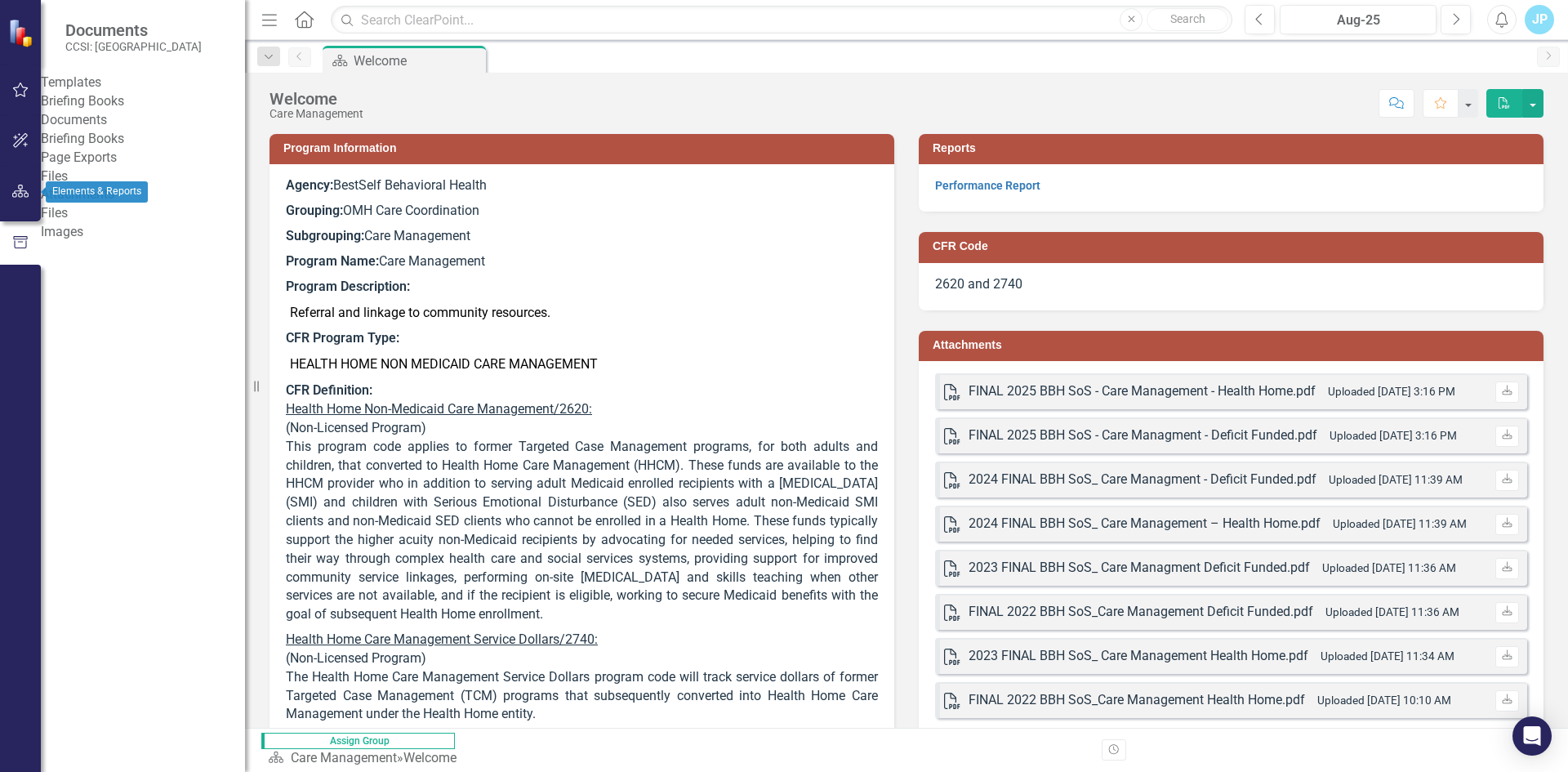
click at [15, 215] on div at bounding box center [21, 213] width 41 height 8
click at [14, 189] on icon "button" at bounding box center [21, 191] width 17 height 13
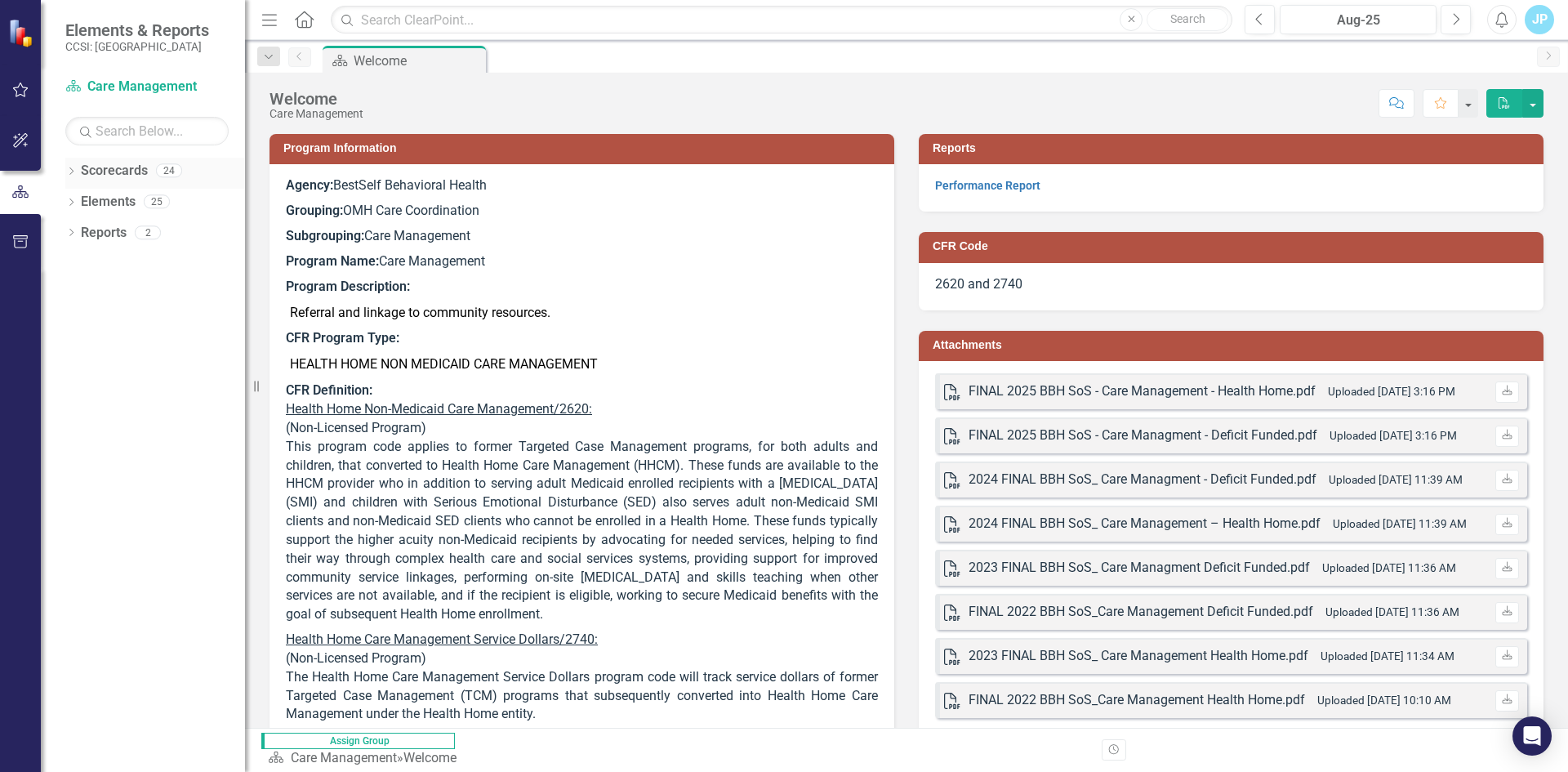
click at [102, 173] on link "Scorecards" at bounding box center [114, 171] width 67 height 19
click at [70, 174] on icon "Dropdown" at bounding box center [71, 172] width 12 height 9
click at [105, 198] on link "Bestself Behavioral Health, Inc." at bounding box center [168, 202] width 155 height 19
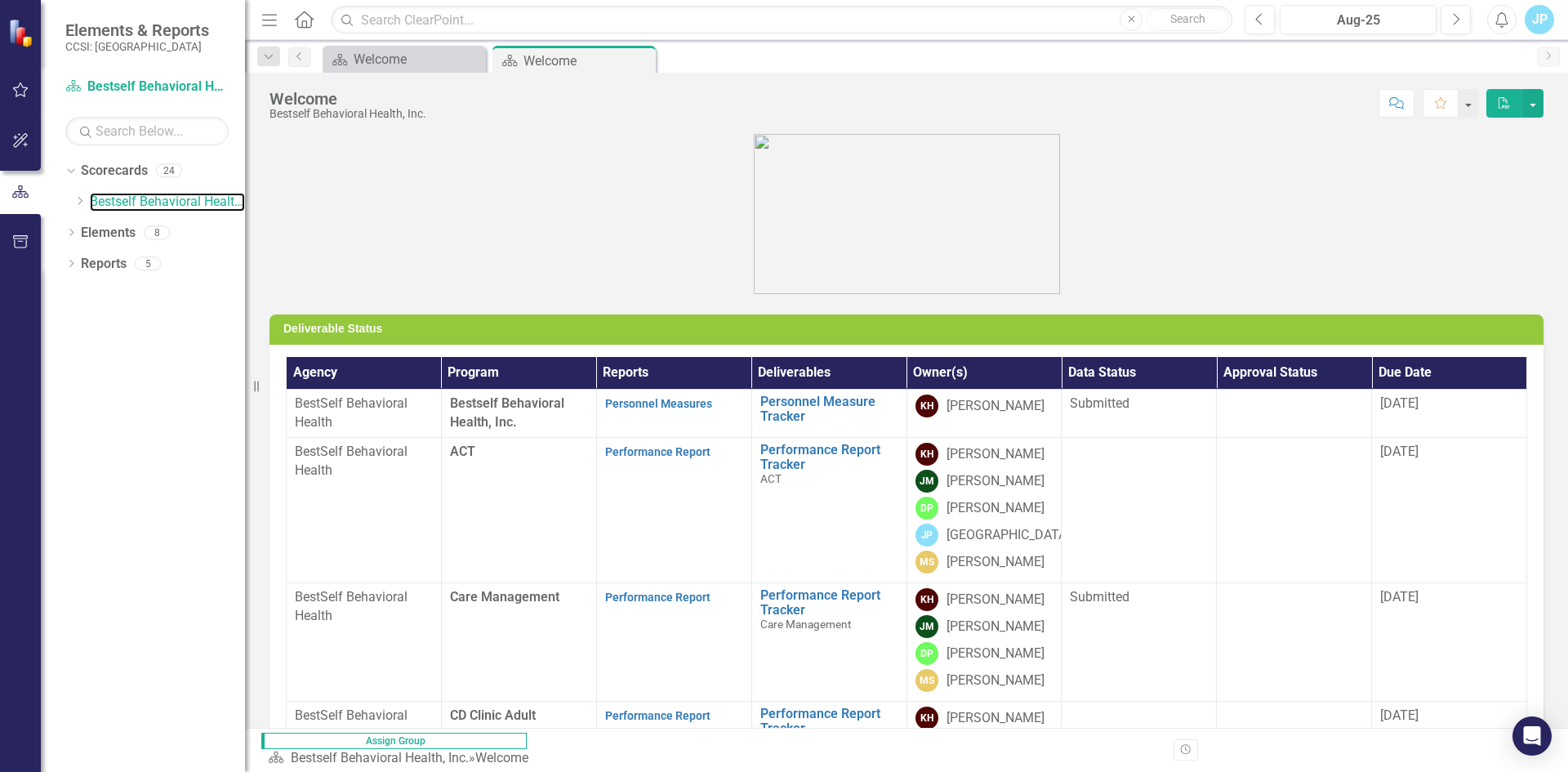
scroll to position [408, 0]
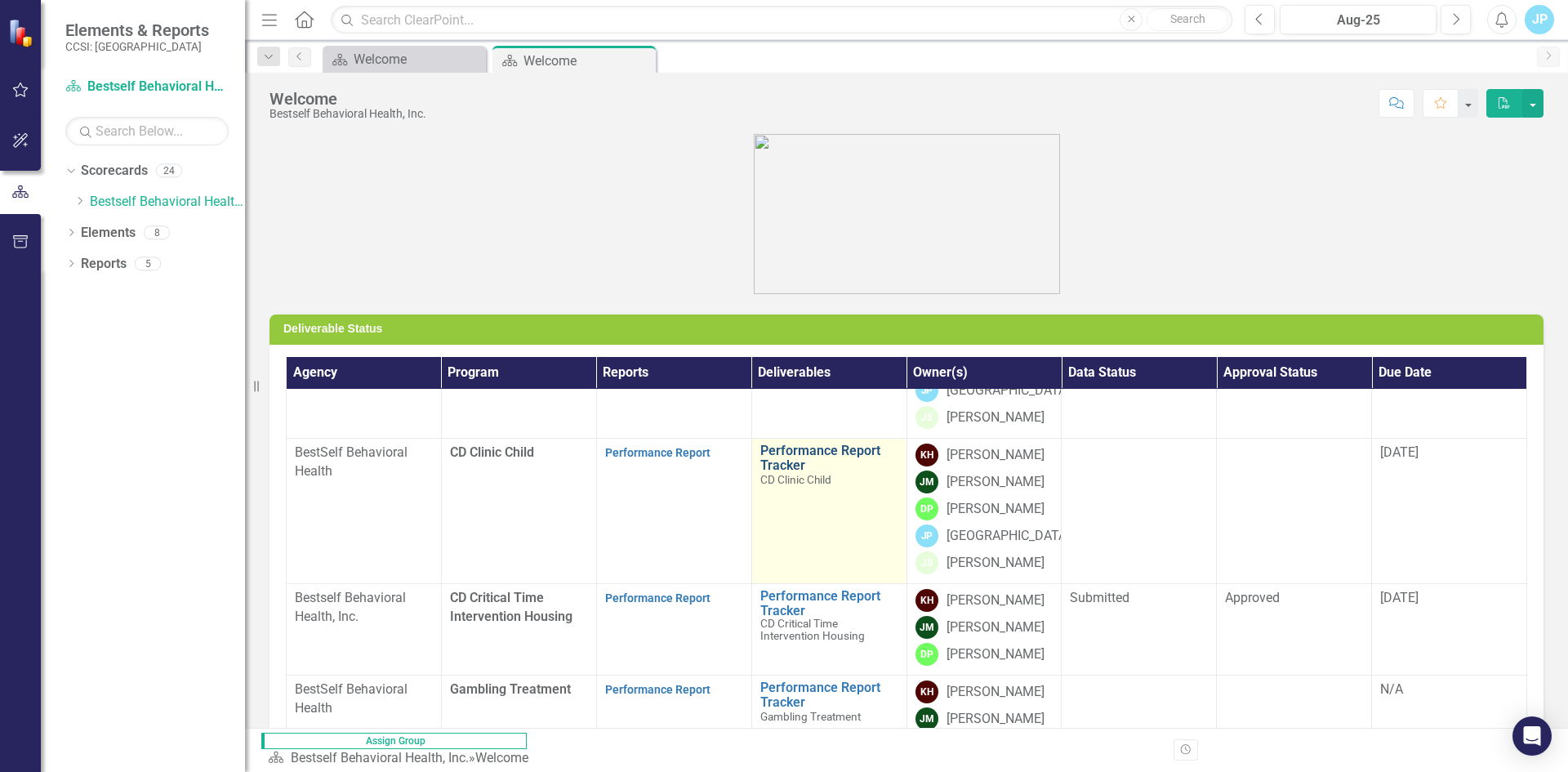
click at [799, 448] on link "Performance Report Tracker" at bounding box center [829, 457] width 138 height 29
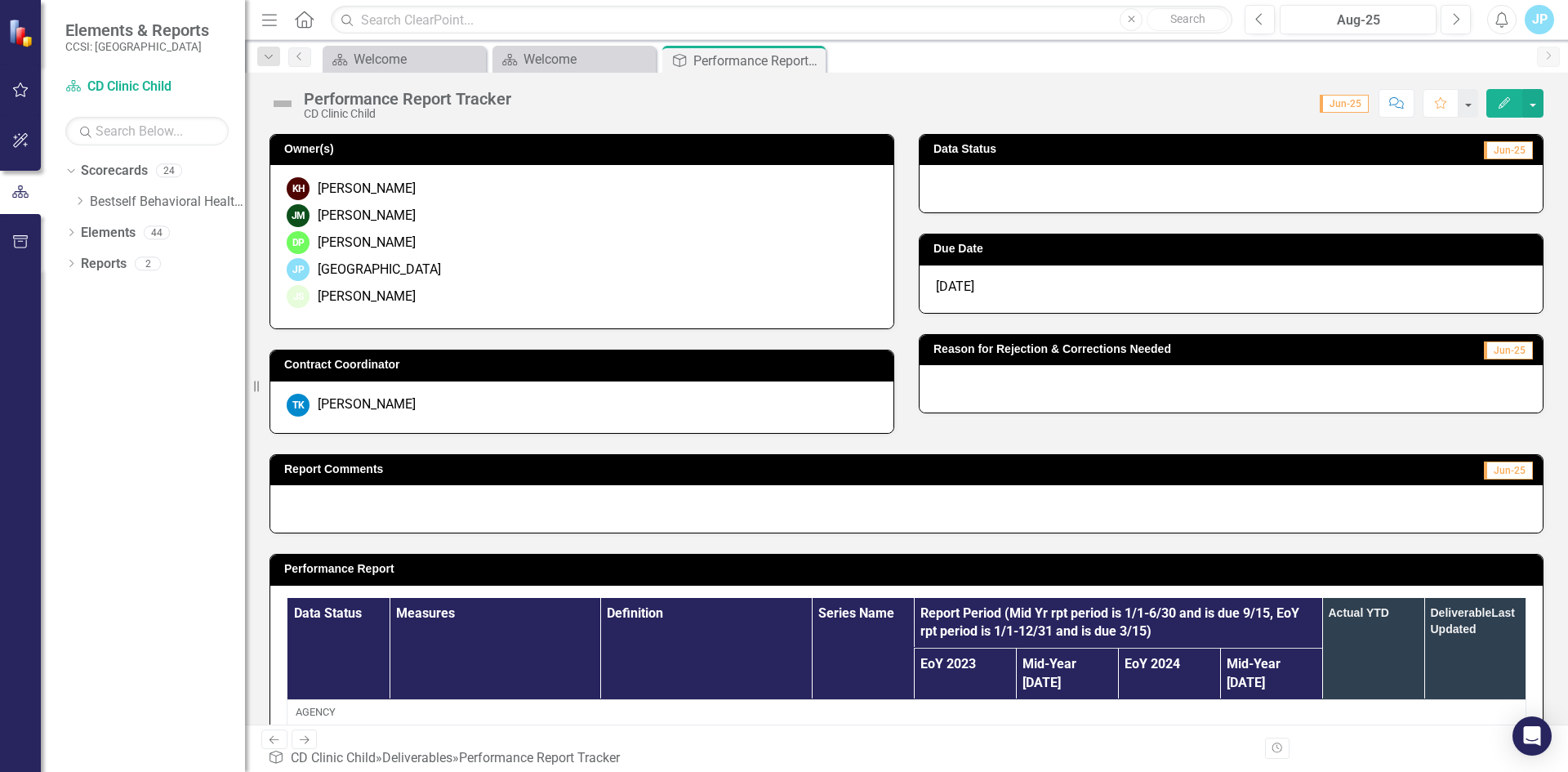
click at [1339, 105] on span "Jun-25" at bounding box center [1345, 104] width 49 height 18
click at [96, 197] on link "Bestself Behavioral Health, Inc." at bounding box center [168, 202] width 155 height 19
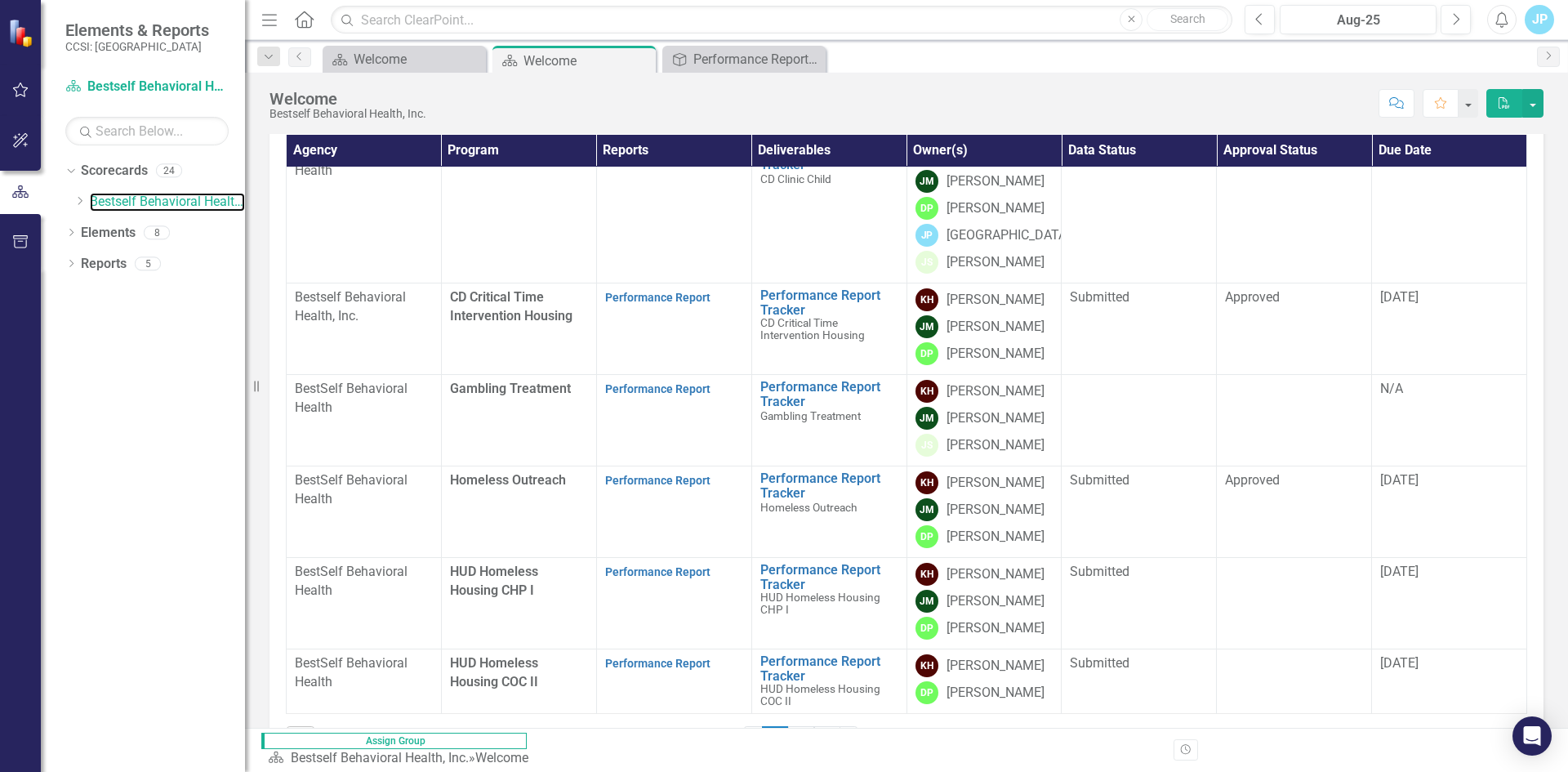
scroll to position [245, 0]
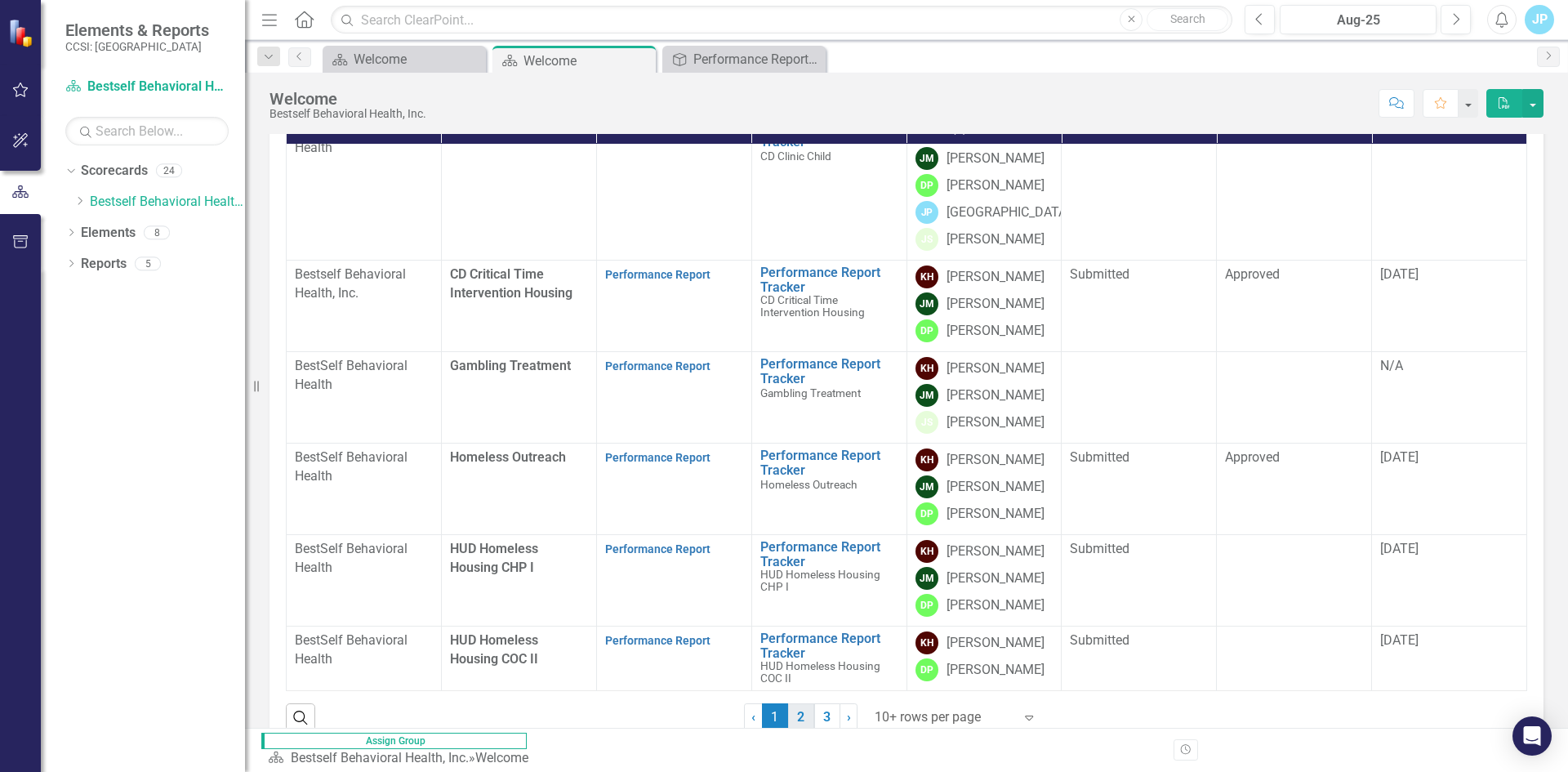
click at [805, 683] on link "2" at bounding box center [801, 717] width 26 height 28
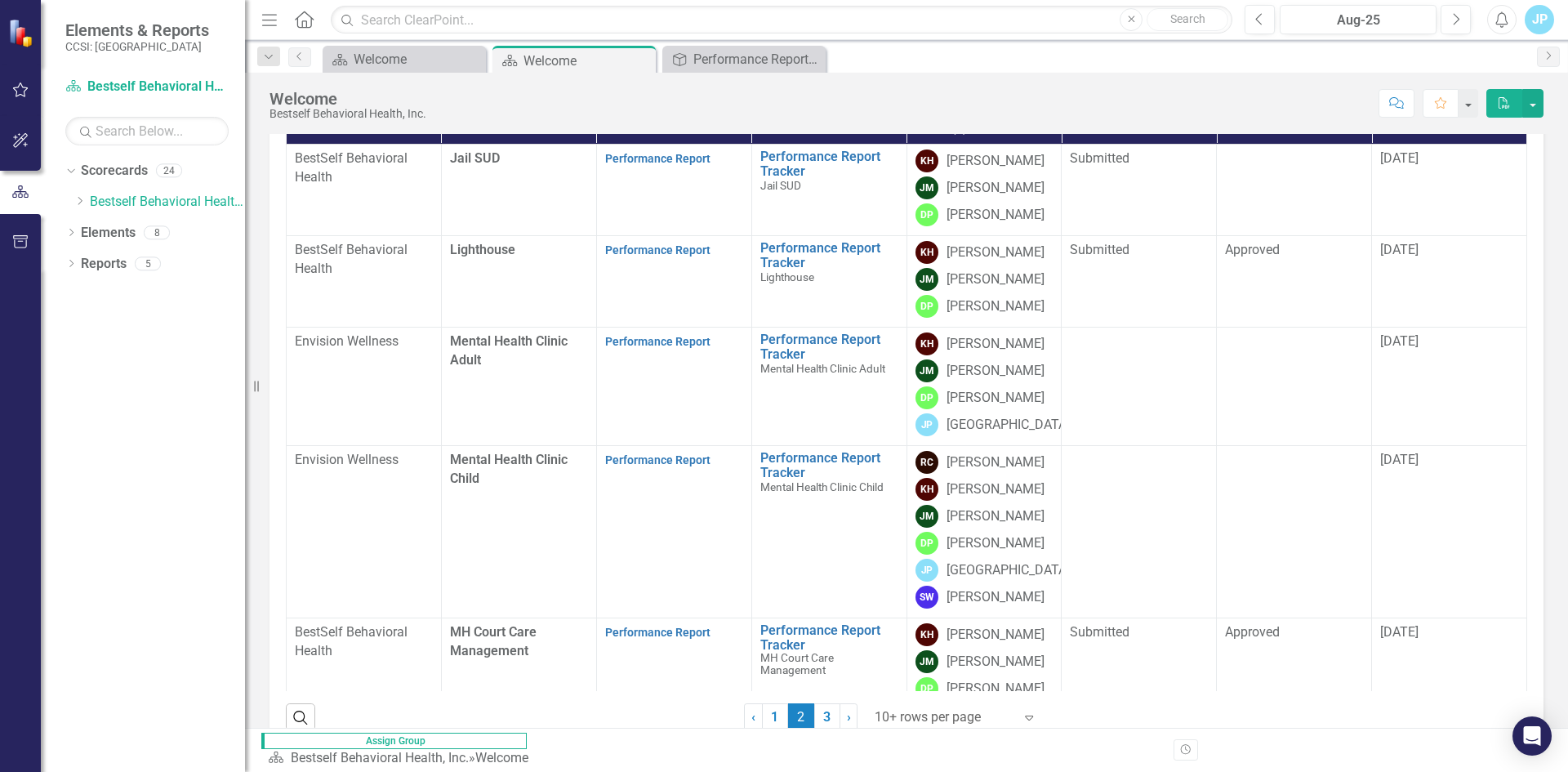
click at [939, 683] on div at bounding box center [943, 717] width 138 height 22
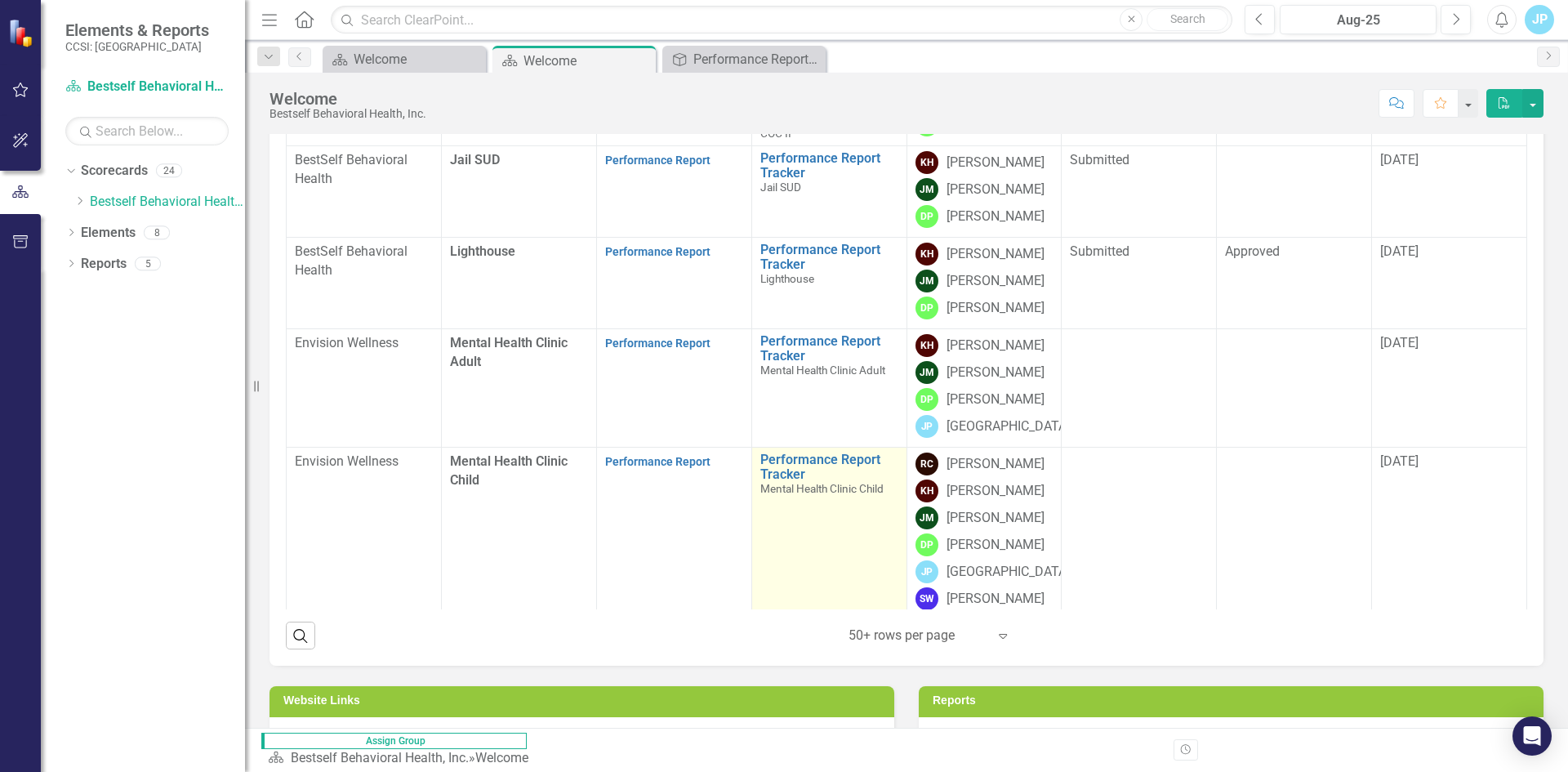
scroll to position [945, 0]
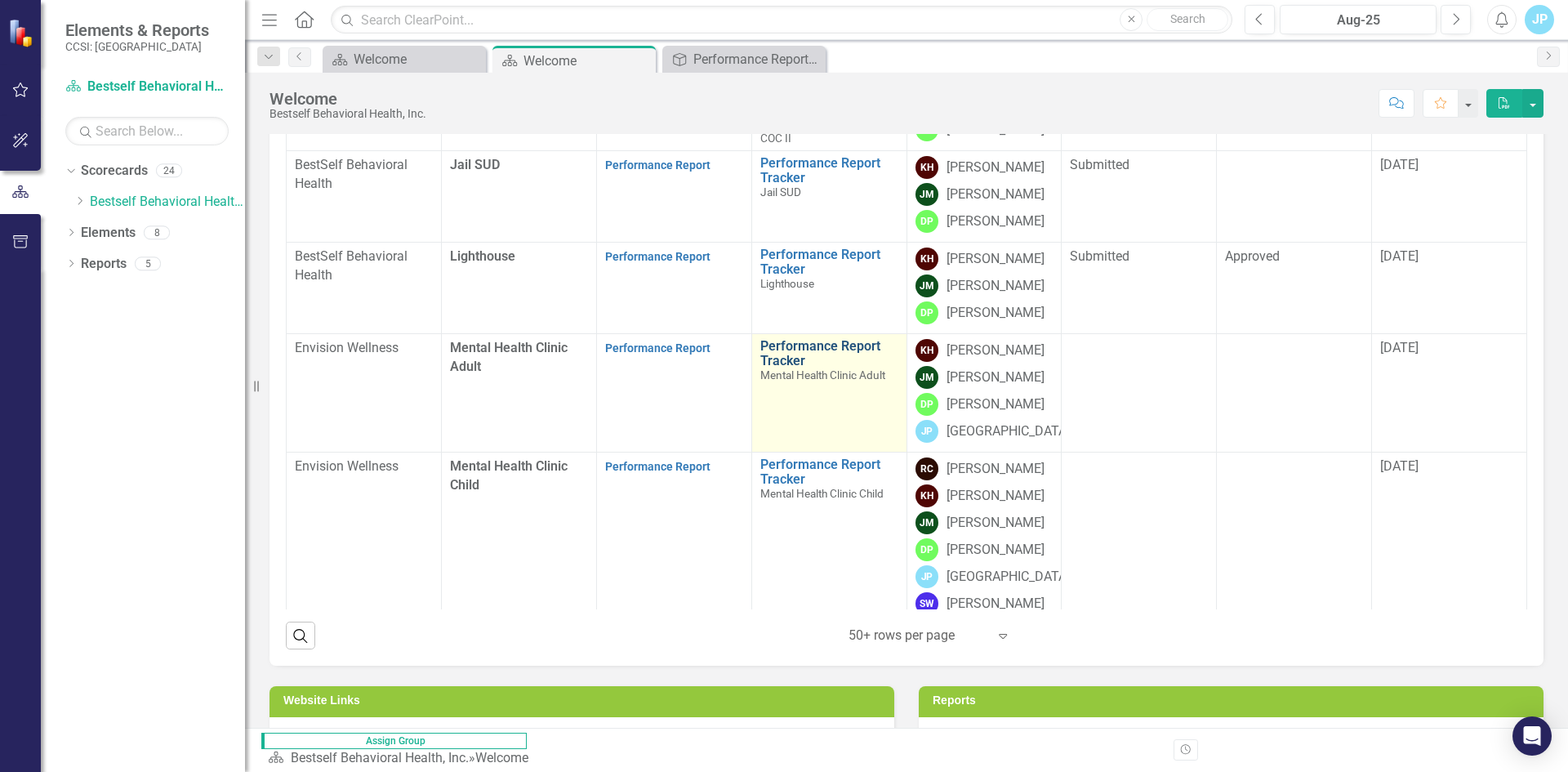
click at [775, 347] on link "Performance Report Tracker" at bounding box center [829, 353] width 138 height 29
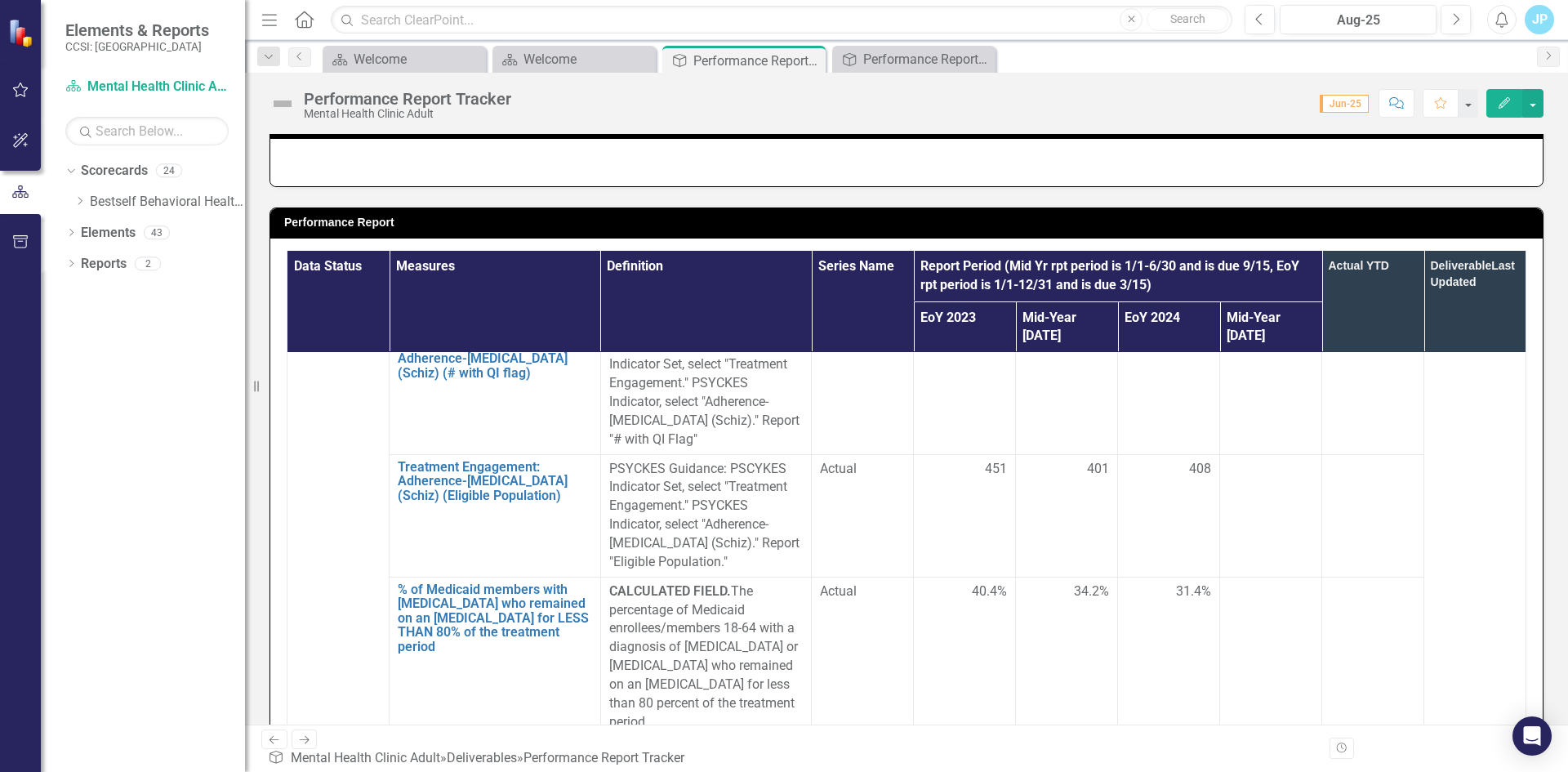
scroll to position [3676, 0]
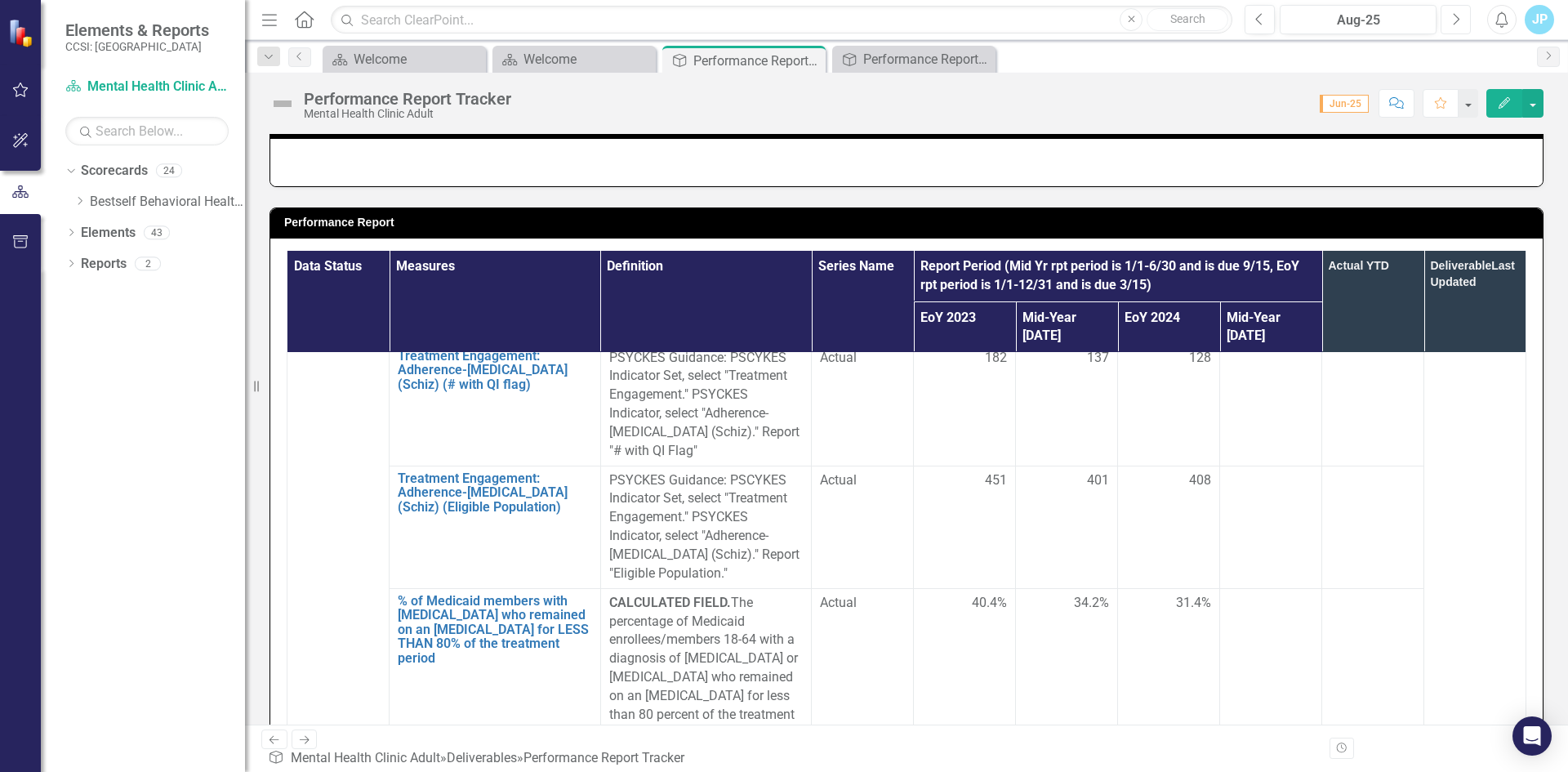
click at [1392, 24] on icon "Next" at bounding box center [1456, 20] width 9 height 14
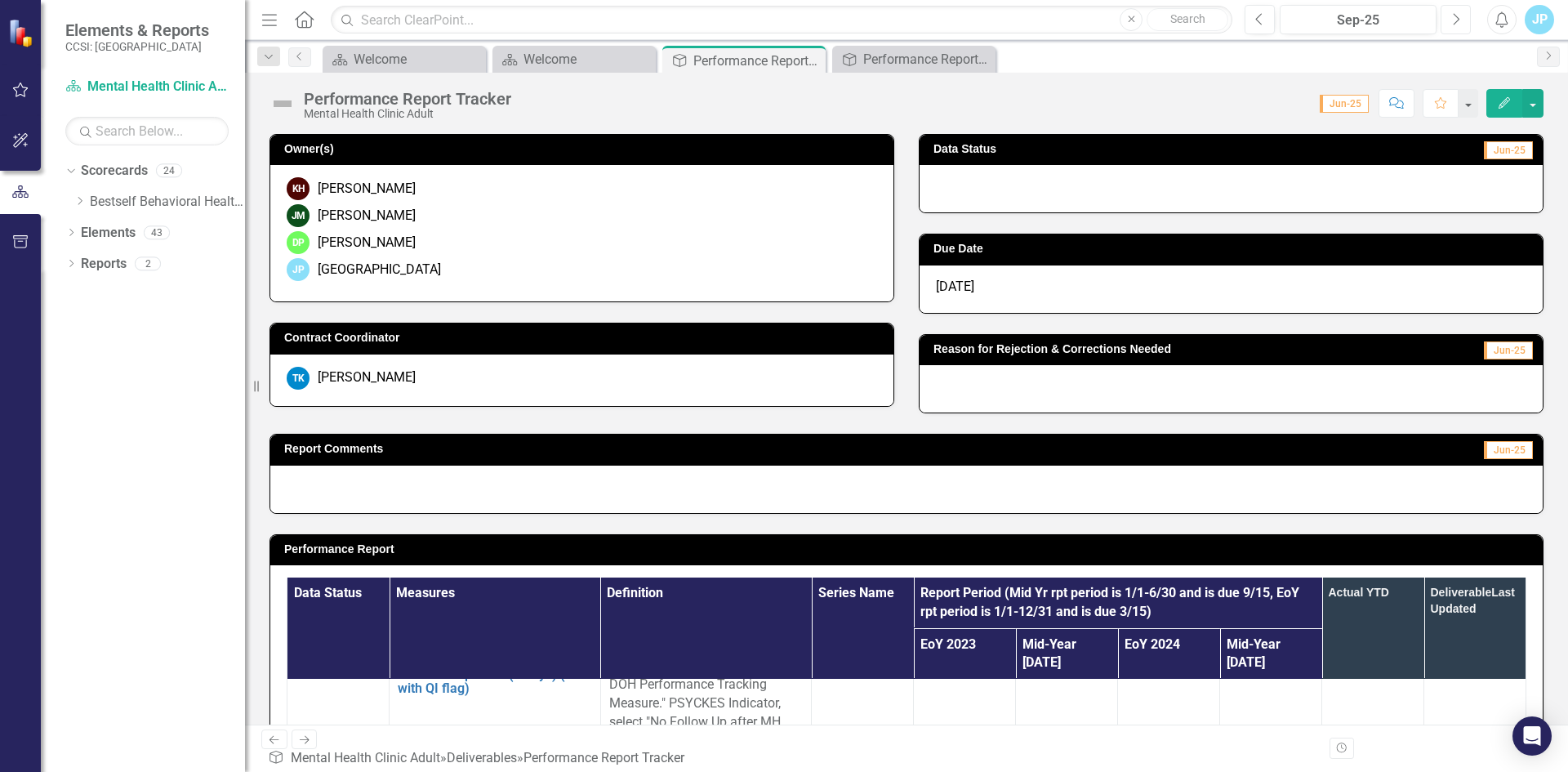
scroll to position [2696, 0]
